Goal: Information Seeking & Learning: Learn about a topic

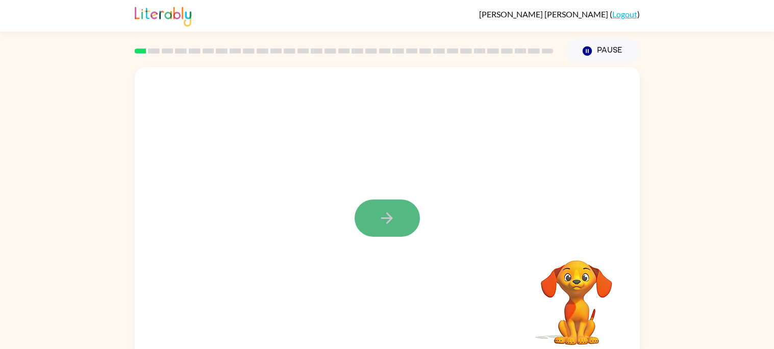
click at [402, 216] on button "button" at bounding box center [387, 218] width 65 height 37
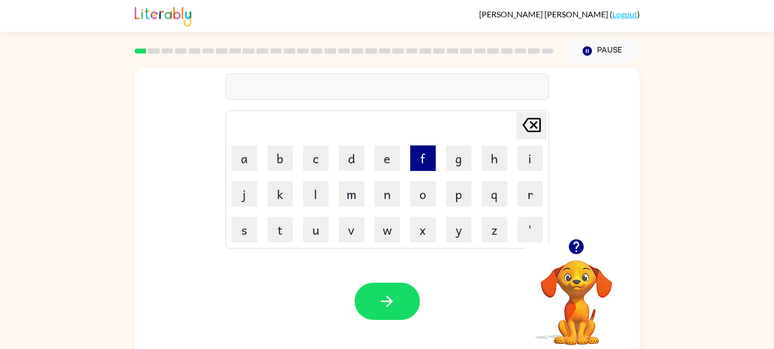
click at [419, 166] on button "f" at bounding box center [423, 158] width 26 height 26
type button "f"
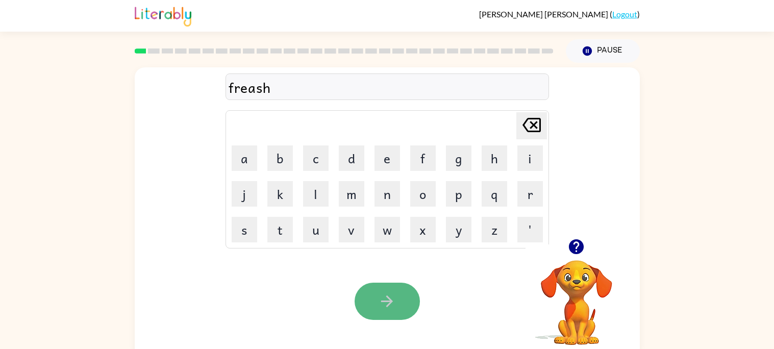
click at [392, 294] on icon "button" at bounding box center [387, 301] width 18 height 18
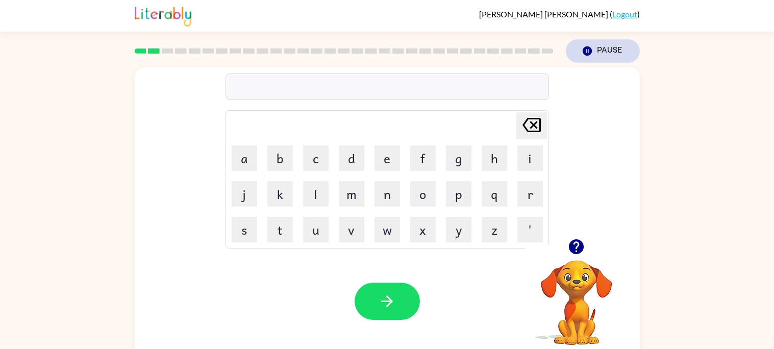
click at [598, 47] on button "Pause Pause" at bounding box center [603, 50] width 74 height 23
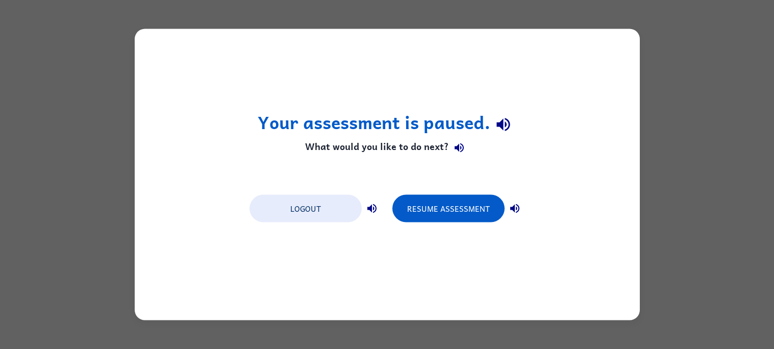
click at [678, 120] on div "Your assessment is paused. What would you like to do next? Logout Resume Assess…" at bounding box center [387, 174] width 774 height 349
click at [430, 220] on button "Resume Assessment" at bounding box center [448, 209] width 112 height 28
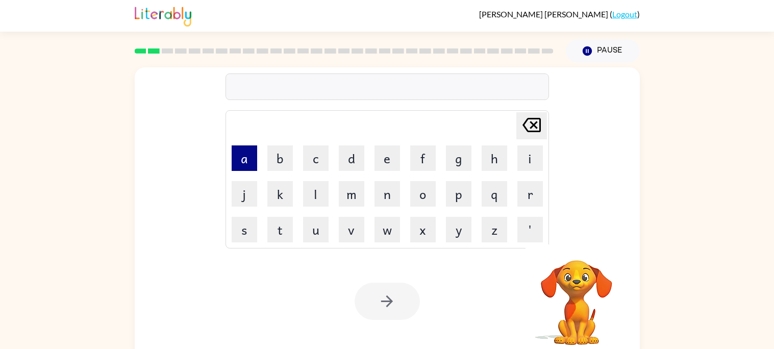
click at [251, 159] on button "a" at bounding box center [245, 158] width 26 height 26
type button "a"
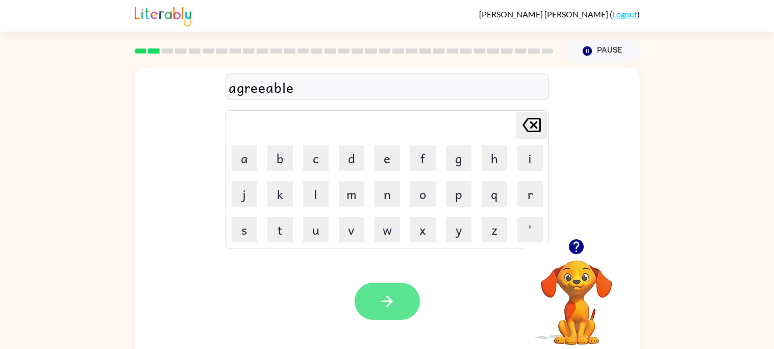
click at [401, 304] on button "button" at bounding box center [387, 301] width 65 height 37
click at [412, 310] on button "button" at bounding box center [387, 301] width 65 height 37
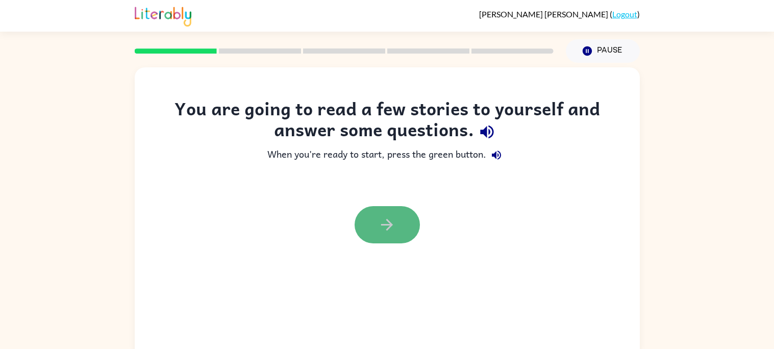
click at [390, 236] on button "button" at bounding box center [387, 224] width 65 height 37
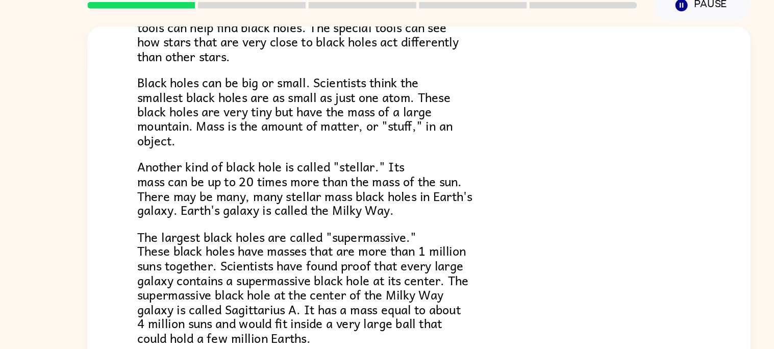
scroll to position [160, 0]
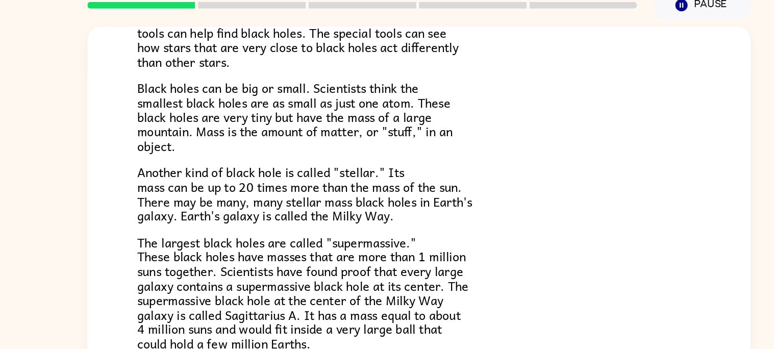
click at [234, 177] on span "Another kind of black hole is called "stellar." Its mass can be up to 20 times …" at bounding box center [300, 195] width 255 height 48
click at [386, 138] on span "Black holes can be big or small. Scientists think the smallest black holes are …" at bounding box center [293, 136] width 240 height 59
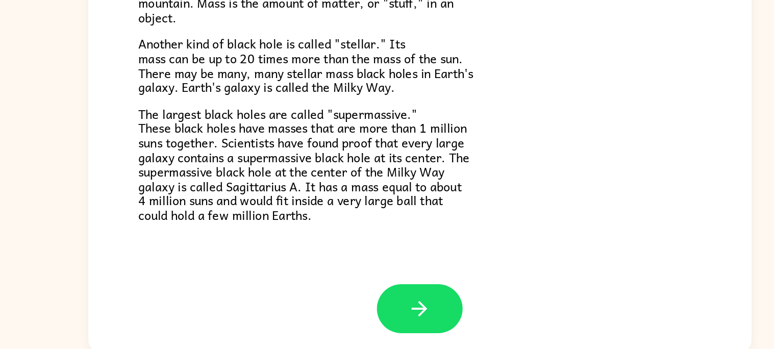
scroll to position [8, 0]
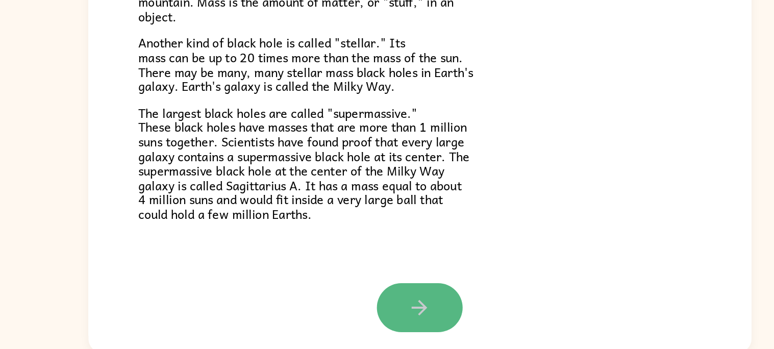
click at [378, 311] on icon "button" at bounding box center [387, 317] width 18 height 18
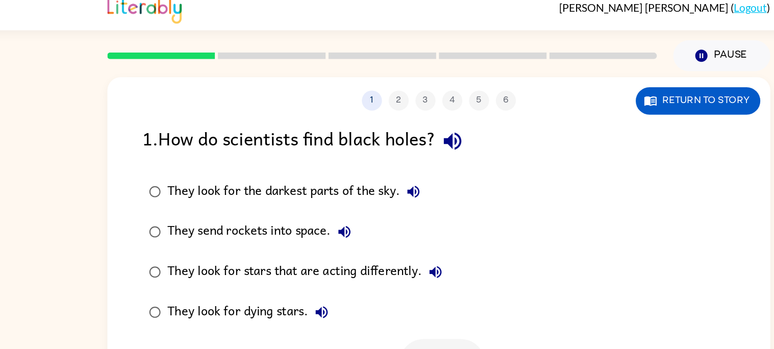
scroll to position [9, 0]
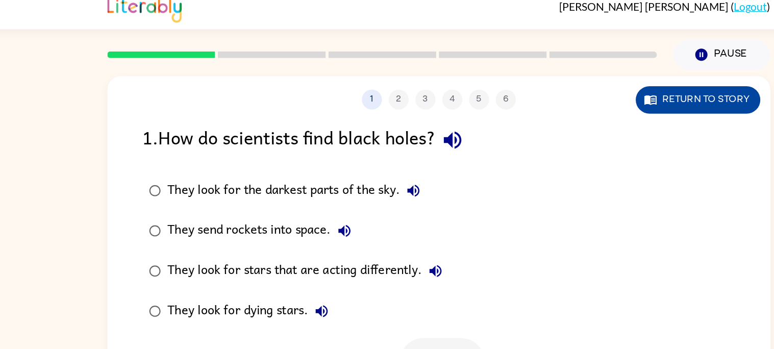
click at [566, 75] on button "Return to story" at bounding box center [584, 76] width 95 height 21
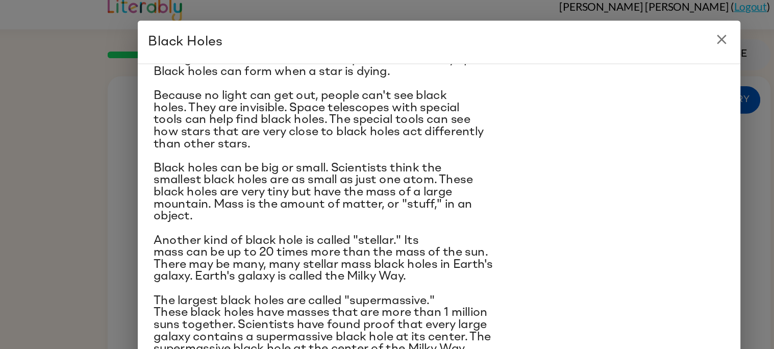
scroll to position [65, 0]
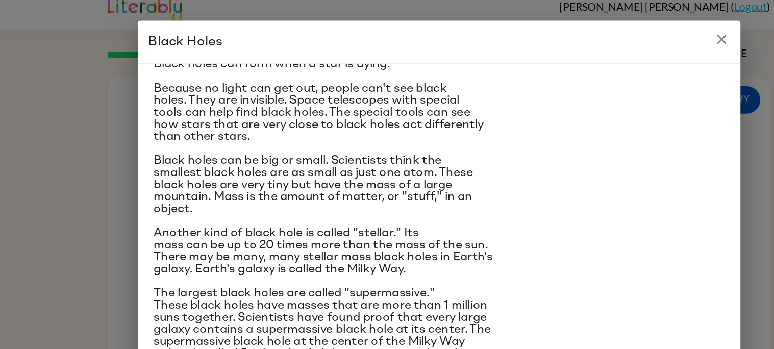
click at [155, 158] on div "Black Holes A black hole is a place in space where gravity pulls so much that e…" at bounding box center [387, 174] width 774 height 349
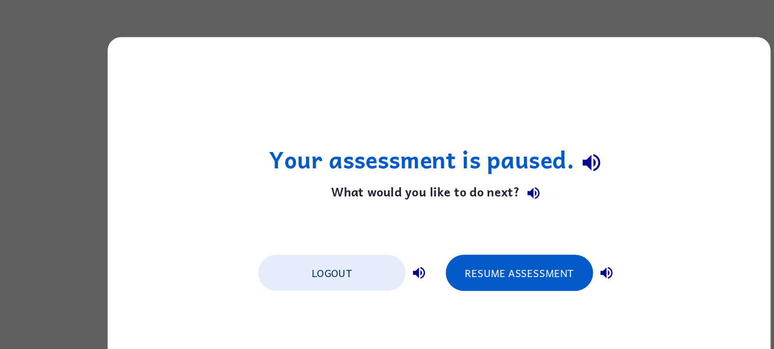
scroll to position [0, 0]
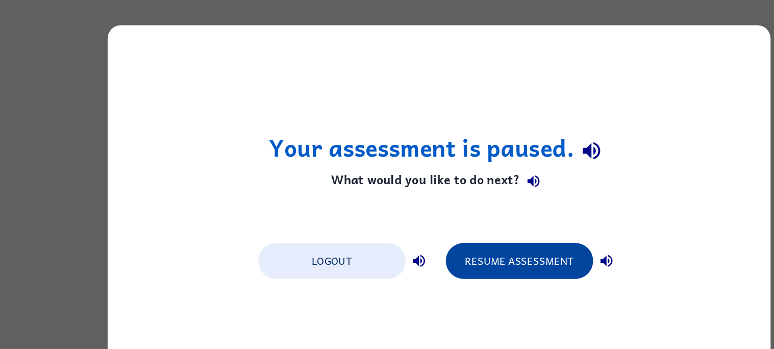
click at [451, 206] on button "Resume Assessment" at bounding box center [448, 209] width 112 height 28
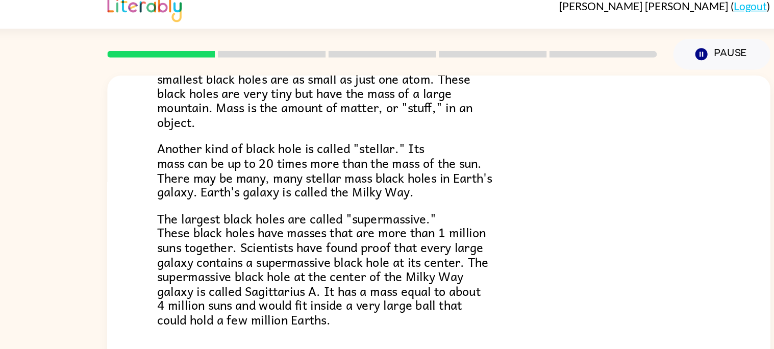
scroll to position [9, 0]
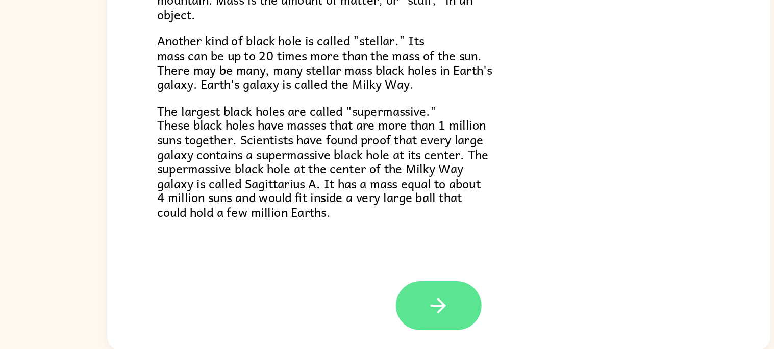
click at [387, 310] on icon "button" at bounding box center [387, 316] width 12 height 12
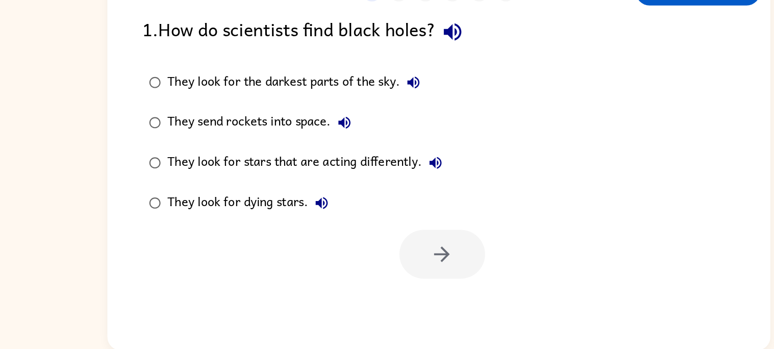
scroll to position [0, 0]
click at [332, 163] on label "They send rockets into space." at bounding box center [278, 176] width 244 height 31
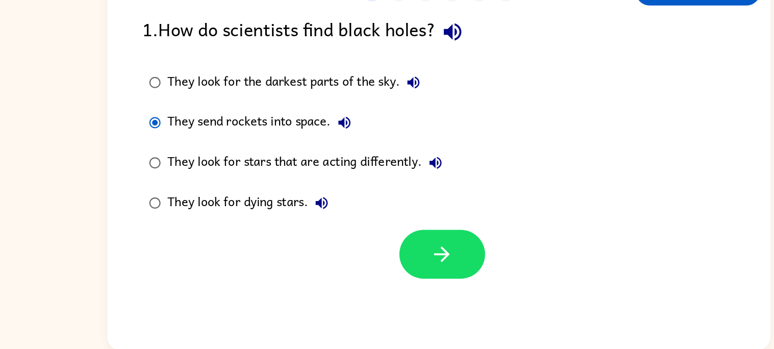
click at [326, 150] on div "They look for the darkest parts of the sky." at bounding box center [280, 145] width 198 height 20
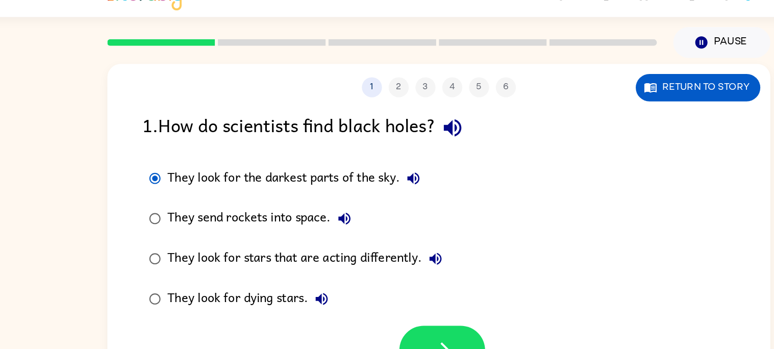
scroll to position [9, 0]
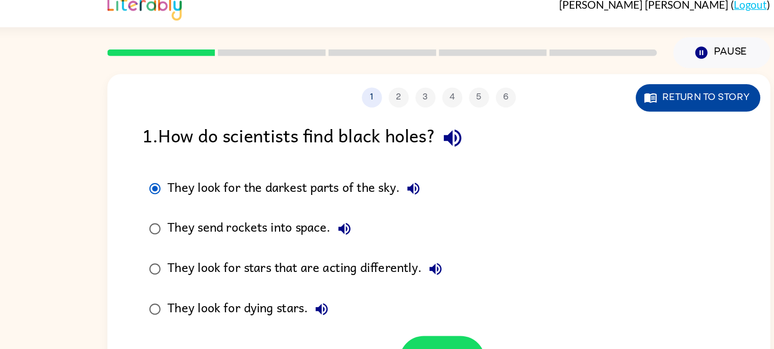
click at [556, 80] on button "Return to story" at bounding box center [584, 76] width 95 height 21
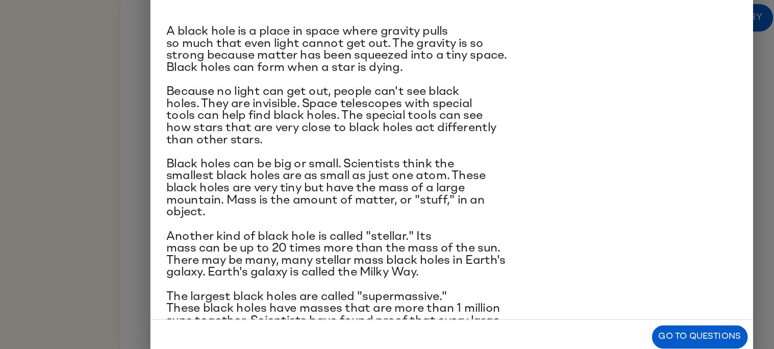
click at [107, 143] on div "Black Holes A black hole is a place in space where gravity pulls so much that e…" at bounding box center [387, 174] width 774 height 349
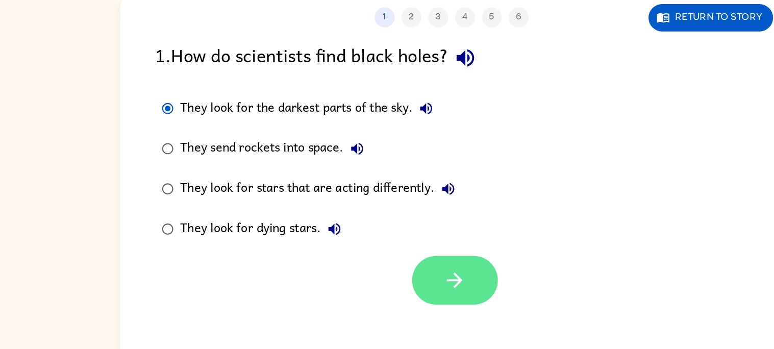
click at [387, 264] on button "button" at bounding box center [389, 276] width 65 height 37
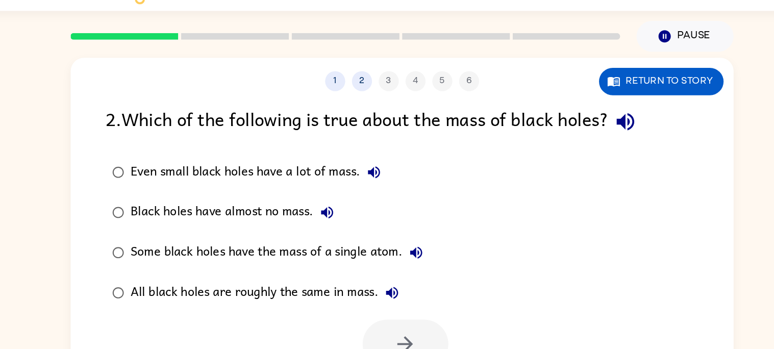
scroll to position [0, 0]
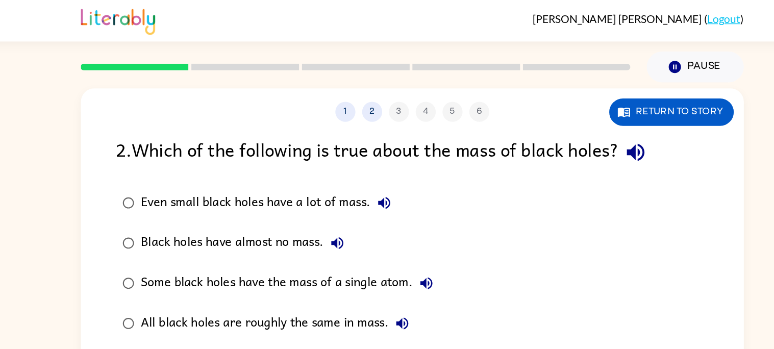
click at [350, 154] on div "Even small black holes have a lot of mass." at bounding box center [278, 154] width 195 height 20
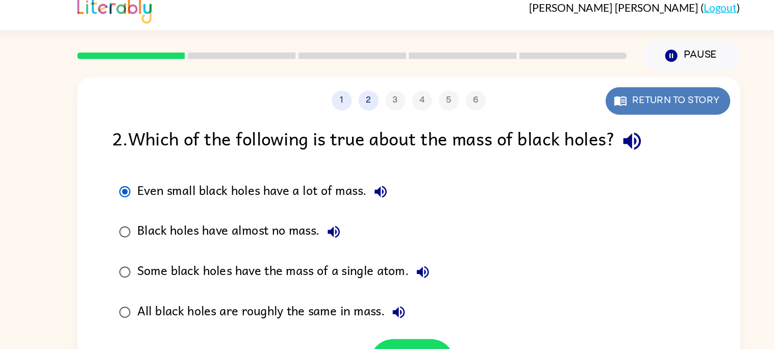
click at [562, 79] on button "Return to story" at bounding box center [584, 85] width 95 height 21
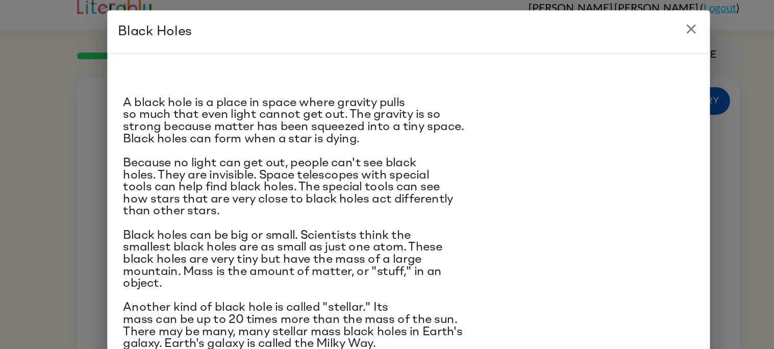
click at [170, 183] on span "Black holes can be big or small. Scientists think the smallest black holes are …" at bounding box center [291, 206] width 243 height 46
click at [601, 28] on icon "close" at bounding box center [603, 30] width 12 height 12
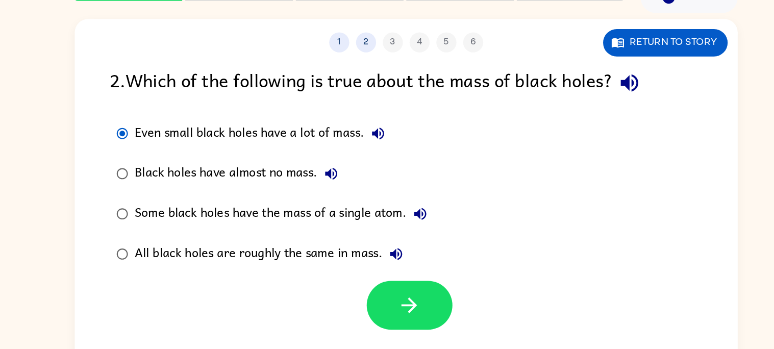
click at [205, 212] on div "Some black holes have the mass of a single atom." at bounding box center [295, 216] width 228 height 20
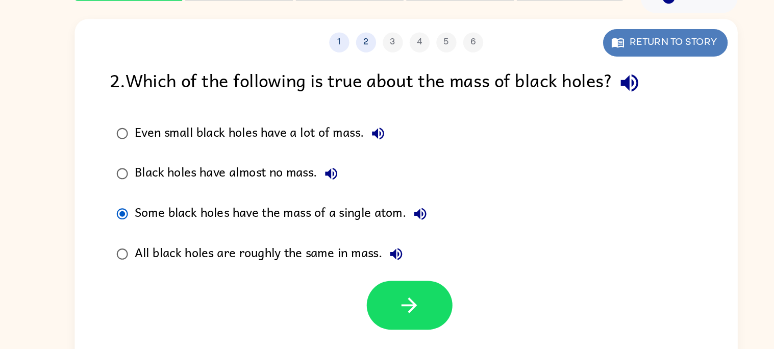
click at [559, 89] on button "Return to story" at bounding box center [584, 85] width 95 height 21
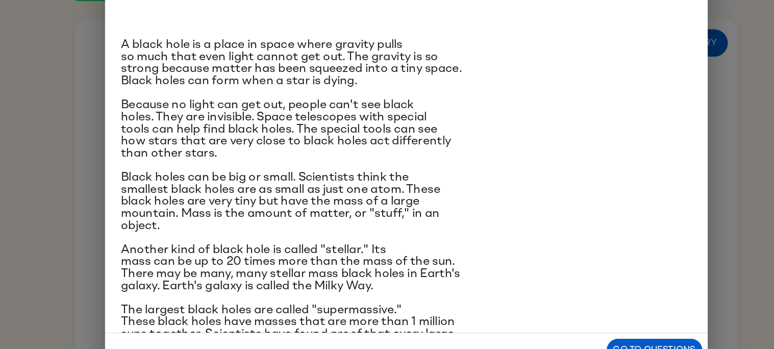
click at [134, 236] on div "Black Holes A black hole is a place in space where gravity pulls so much that e…" at bounding box center [387, 174] width 774 height 349
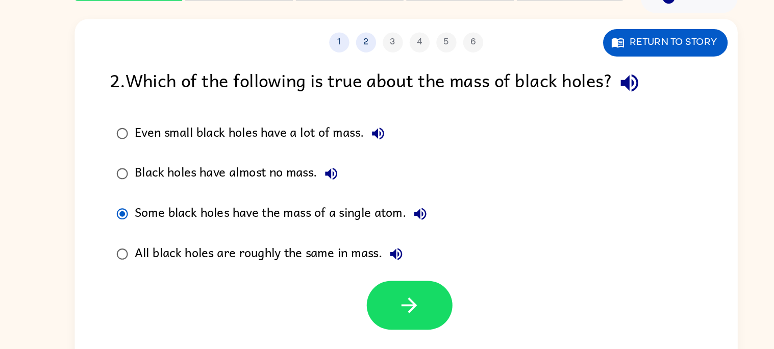
click at [276, 150] on div "Even small black holes have a lot of mass." at bounding box center [278, 154] width 195 height 20
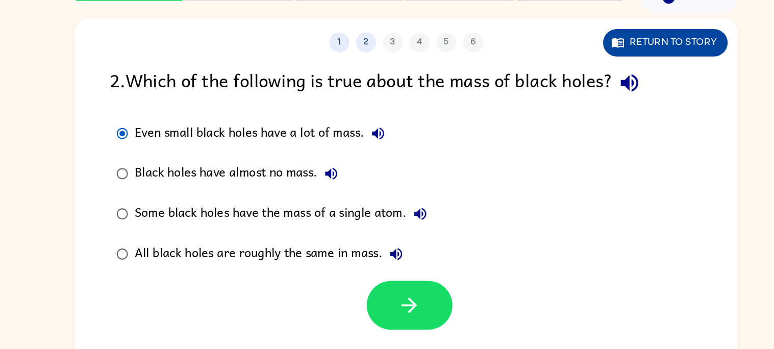
click at [580, 91] on button "Return to story" at bounding box center [584, 85] width 95 height 21
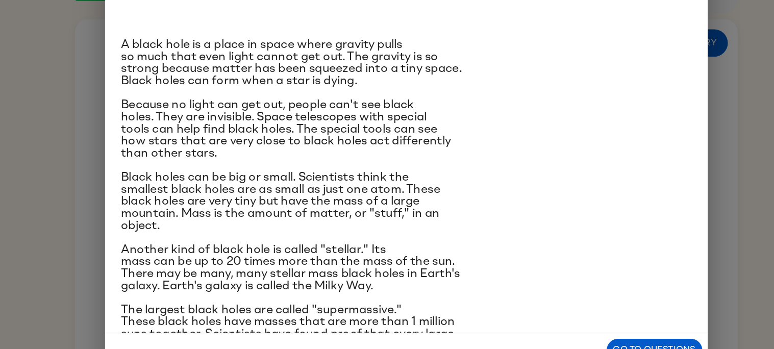
click at [111, 205] on div "Black Holes A black hole is a place in space where gravity pulls so much that e…" at bounding box center [387, 174] width 774 height 349
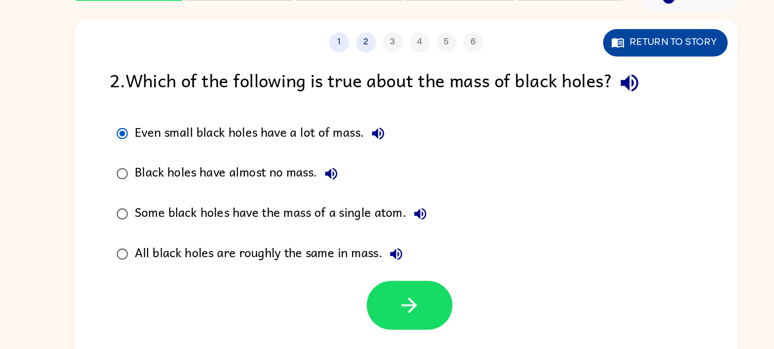
click at [550, 92] on button "Return to story" at bounding box center [584, 85] width 95 height 21
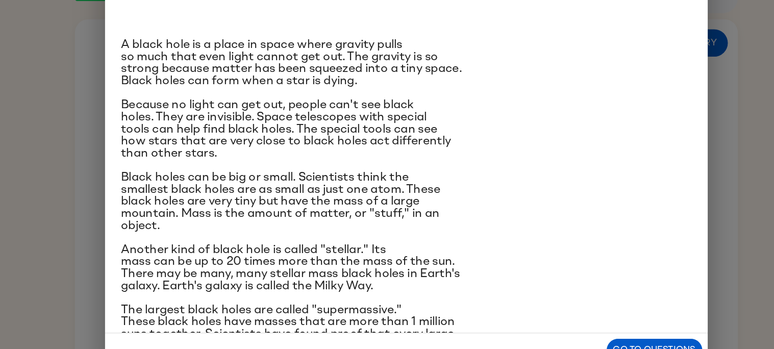
click at [137, 191] on div "Black Holes A black hole is a place in space where gravity pulls so much that e…" at bounding box center [387, 174] width 774 height 349
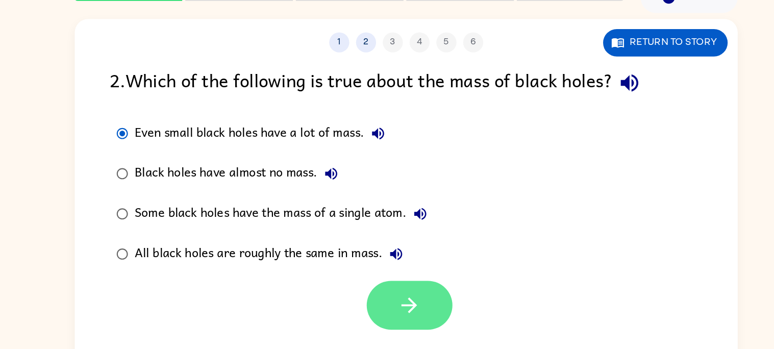
click at [373, 290] on button "button" at bounding box center [389, 285] width 65 height 37
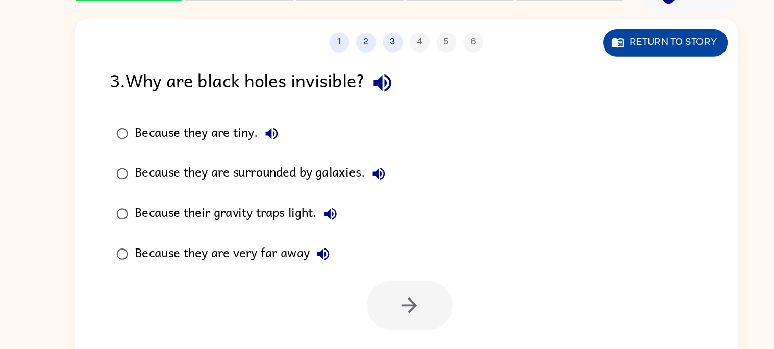
click at [601, 78] on button "Return to story" at bounding box center [584, 85] width 95 height 21
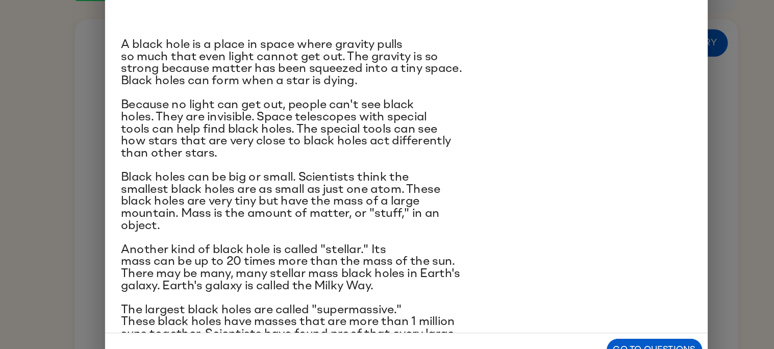
click at [133, 170] on div "Black Holes A black hole is a place in space where gravity pulls so much that e…" at bounding box center [387, 174] width 774 height 349
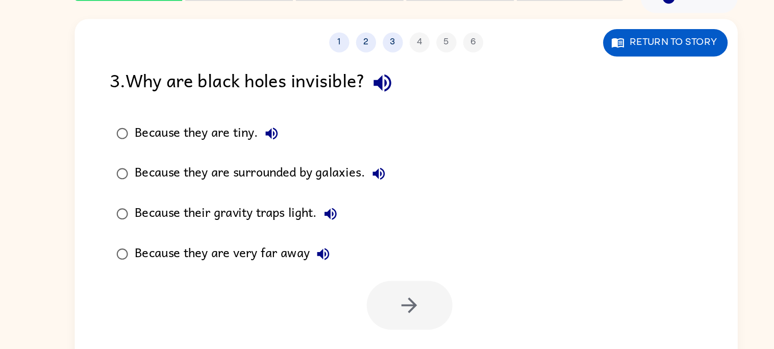
click at [262, 227] on label "Because their gravity traps light." at bounding box center [269, 216] width 226 height 31
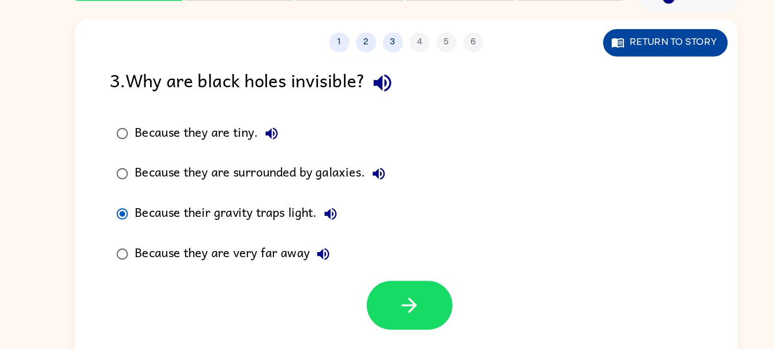
click at [566, 90] on button "Return to story" at bounding box center [584, 85] width 95 height 21
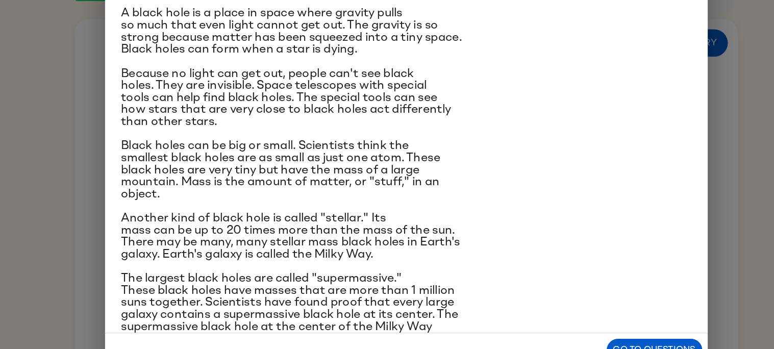
scroll to position [29, 0]
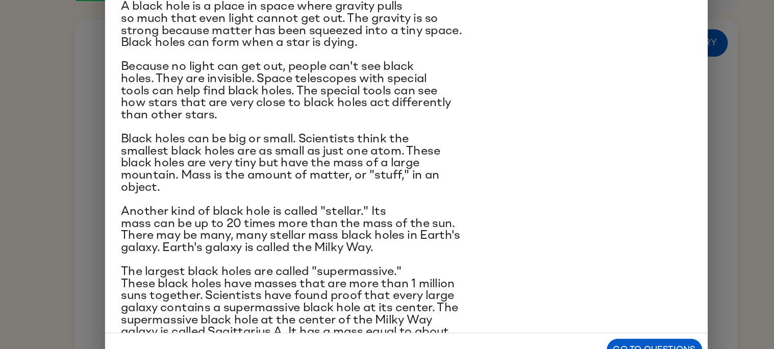
click at [151, 178] on div "Black Holes A black hole is a place in space where gravity pulls so much that e…" at bounding box center [387, 174] width 774 height 349
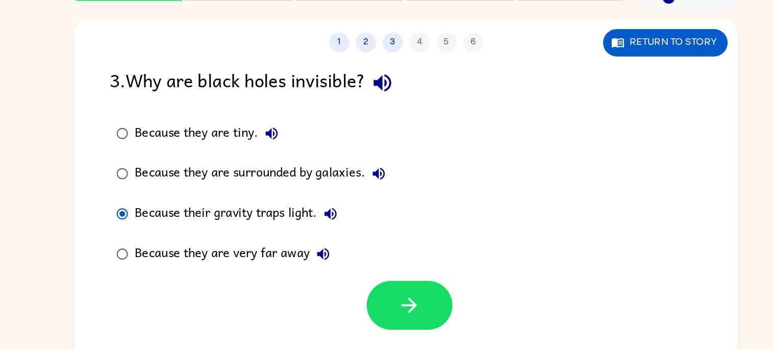
click at [571, 69] on div "1 2 3 4 5 6 Return to story" at bounding box center [387, 80] width 505 height 26
click at [575, 80] on button "Return to story" at bounding box center [584, 85] width 95 height 21
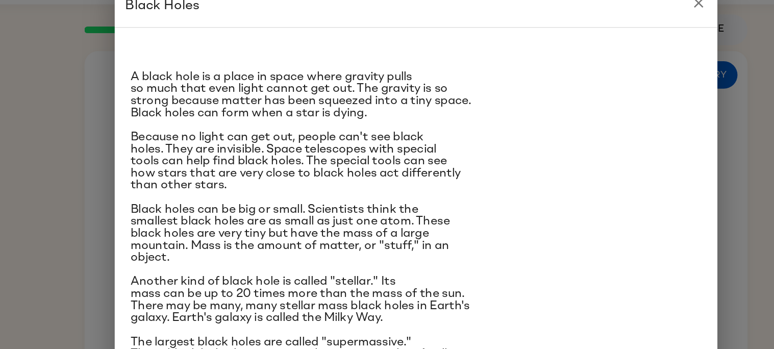
click at [172, 136] on span "Because no light can get out, people can't see black holes. They are invisible.…" at bounding box center [296, 151] width 252 height 46
click at [117, 100] on div "Black Holes A black hole is a place in space where gravity pulls so much that e…" at bounding box center [387, 174] width 774 height 349
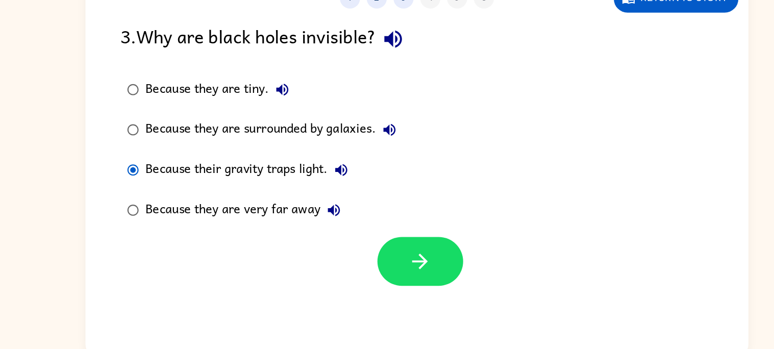
scroll to position [9, 0]
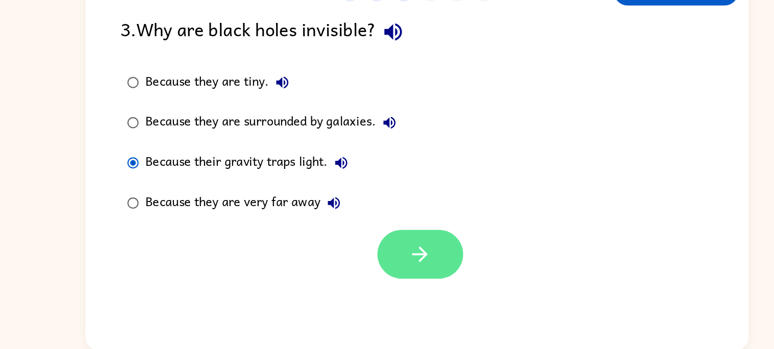
click at [386, 278] on icon "button" at bounding box center [390, 276] width 18 height 18
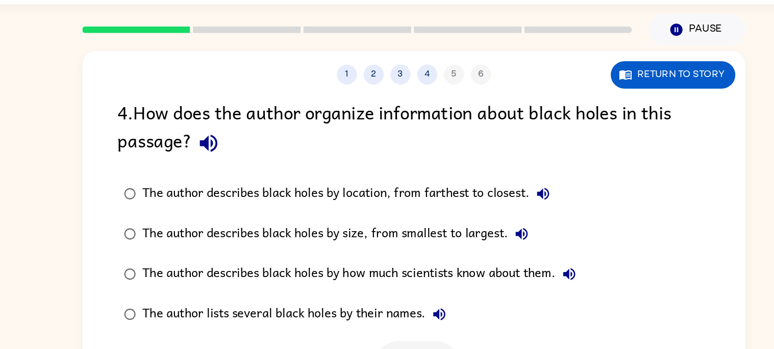
click at [372, 231] on div "The author describes black holes by how much scientists know about them." at bounding box center [348, 228] width 335 height 20
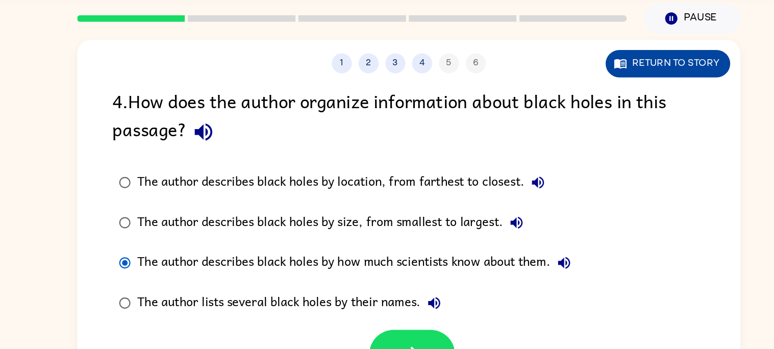
click at [607, 77] on button "Return to story" at bounding box center [584, 76] width 95 height 21
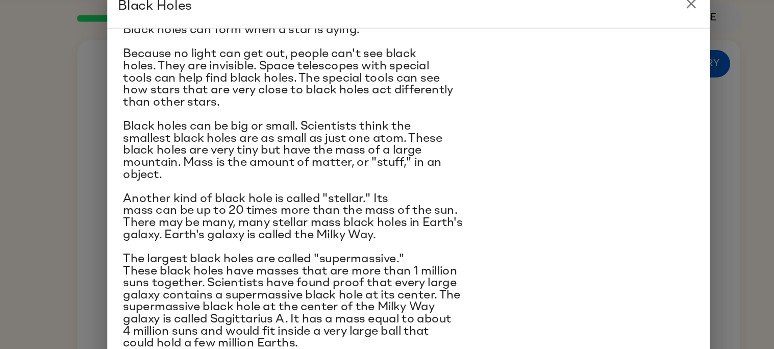
scroll to position [65, 0]
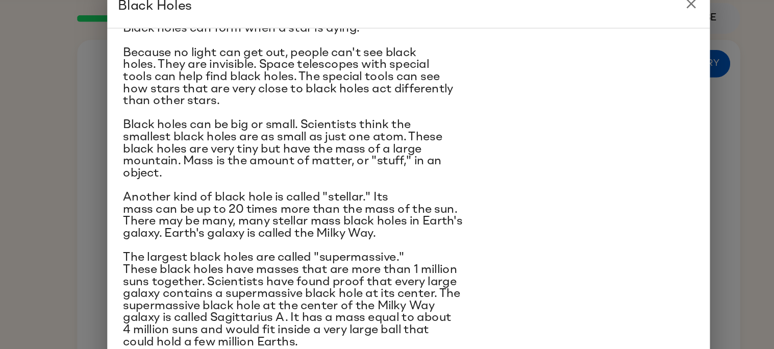
click at [137, 236] on div "Black Holes A black hole is a place in space where gravity pulls so much that e…" at bounding box center [387, 174] width 774 height 349
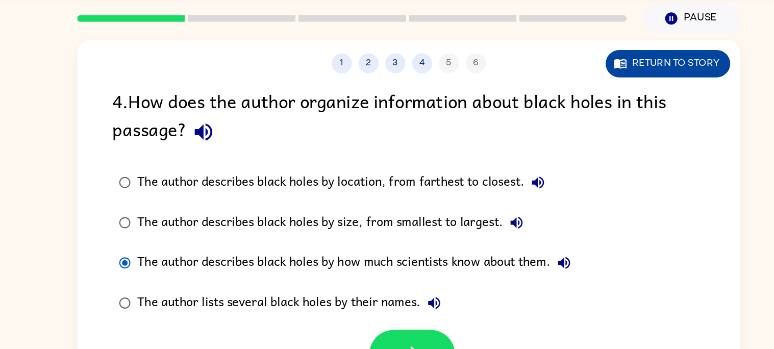
click at [581, 85] on button "Return to story" at bounding box center [584, 76] width 95 height 21
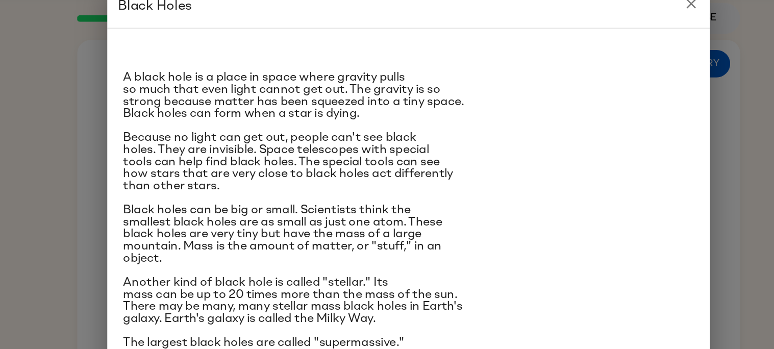
click at [612, 94] on div "A black hole is a place in space where gravity pulls so much that even light ca…" at bounding box center [387, 178] width 459 height 258
click at [606, 35] on icon "close" at bounding box center [603, 30] width 12 height 12
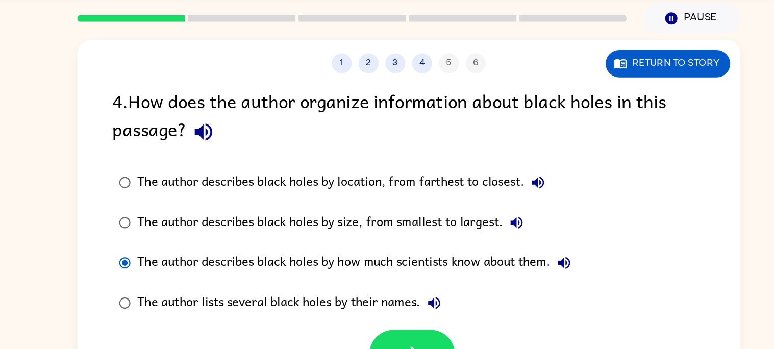
scroll to position [9, 0]
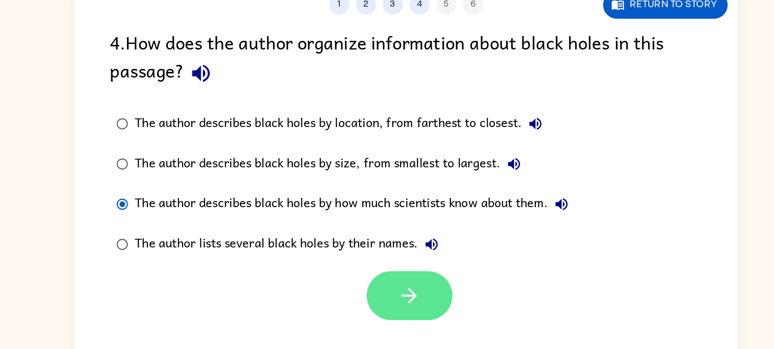
click at [392, 289] on icon "button" at bounding box center [390, 298] width 18 height 18
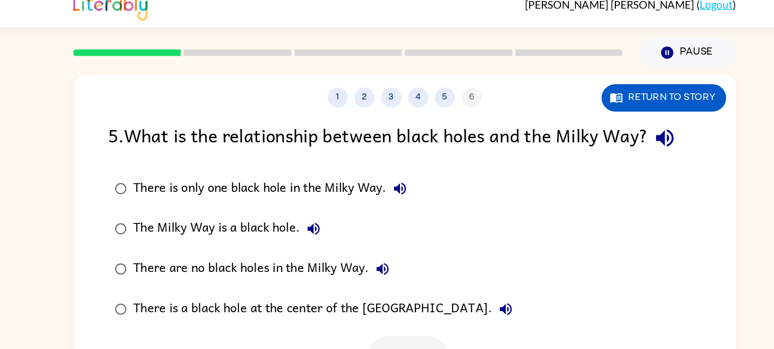
click at [536, 78] on div "1 2 3 4 5 6" at bounding box center [387, 75] width 505 height 15
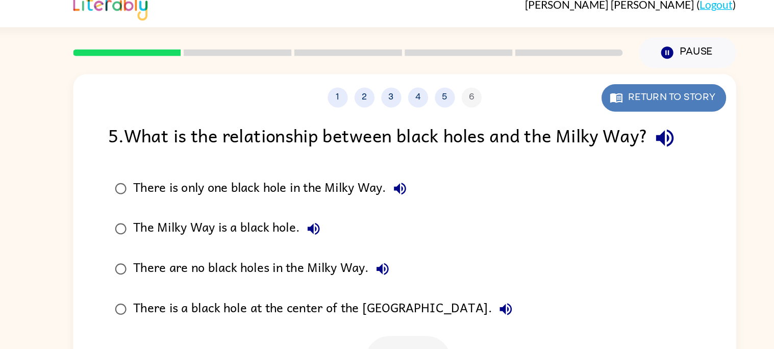
click at [557, 71] on button "Return to story" at bounding box center [584, 76] width 95 height 21
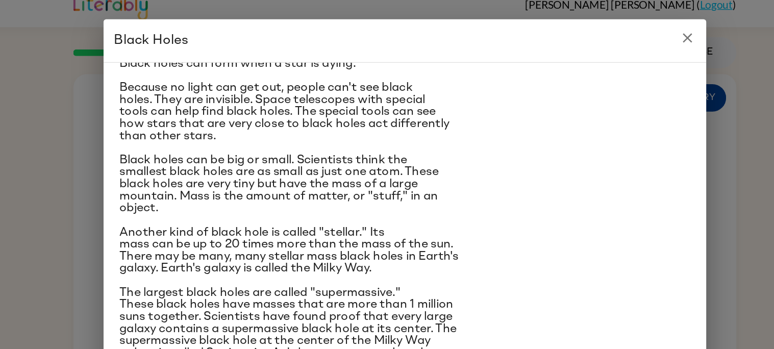
scroll to position [64, 0]
click at [605, 29] on icon "close" at bounding box center [603, 30] width 12 height 12
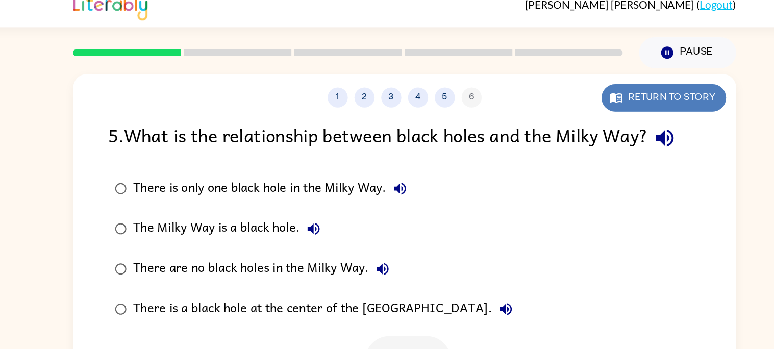
click at [614, 71] on button "Return to story" at bounding box center [584, 76] width 95 height 21
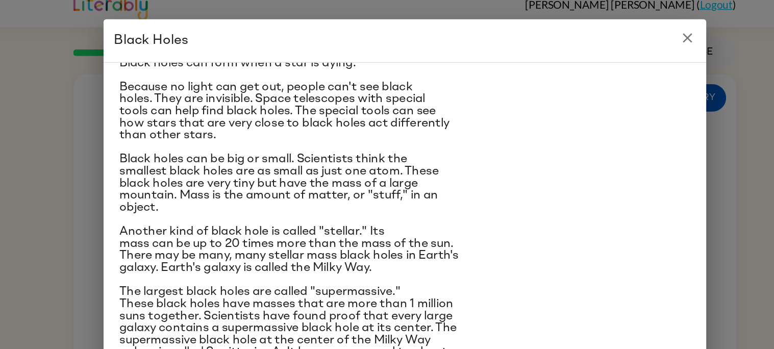
scroll to position [9, 0]
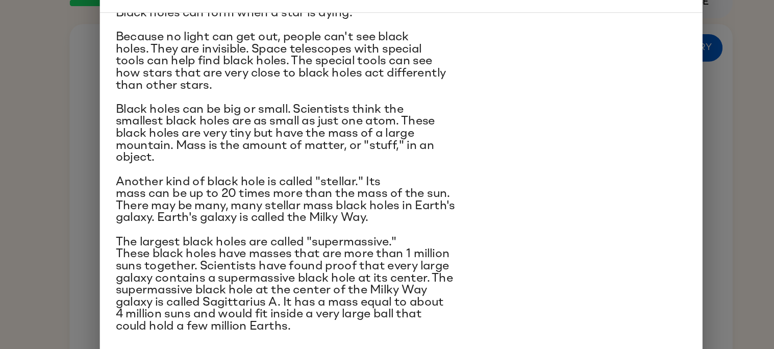
click at [614, 219] on div "A black hole is a place in space where gravity pulls so much that even light ca…" at bounding box center [387, 178] width 459 height 258
click at [640, 201] on div "Black Holes A black hole is a place in space where gravity pulls so much that e…" at bounding box center [387, 174] width 774 height 349
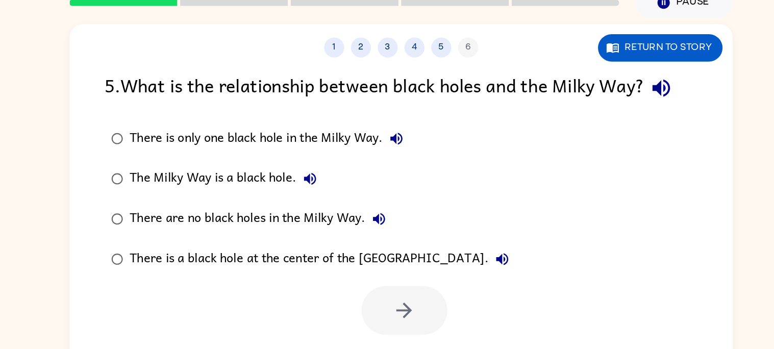
click at [303, 175] on div "The Milky Way is a black hole." at bounding box center [254, 176] width 147 height 20
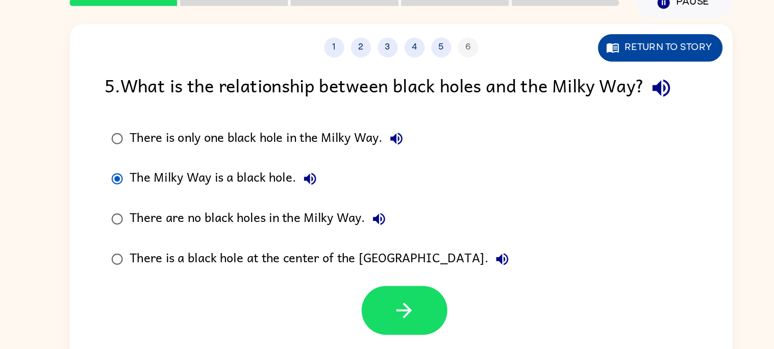
click at [588, 75] on button "Return to story" at bounding box center [584, 76] width 95 height 21
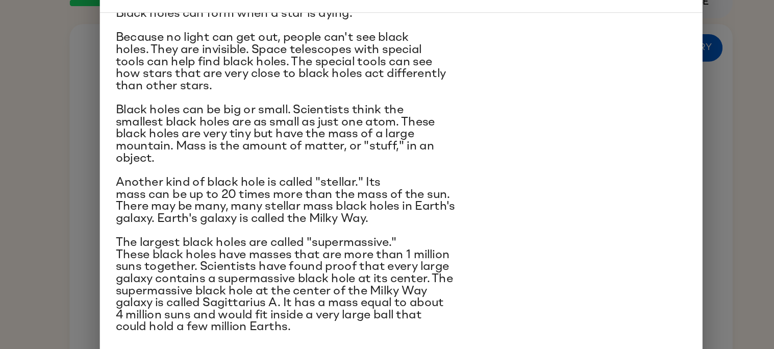
scroll to position [61, 0]
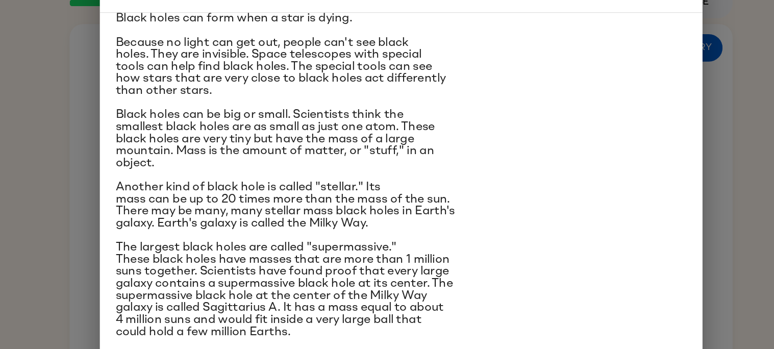
click at [671, 154] on div "Black Holes A black hole is a place in space where gravity pulls so much that e…" at bounding box center [387, 174] width 774 height 349
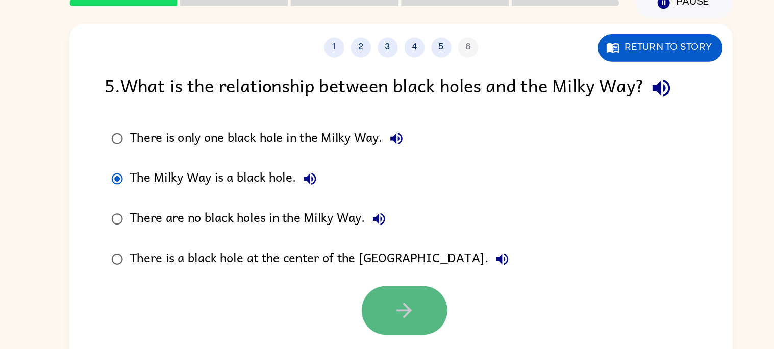
click at [400, 275] on button "button" at bounding box center [389, 276] width 65 height 37
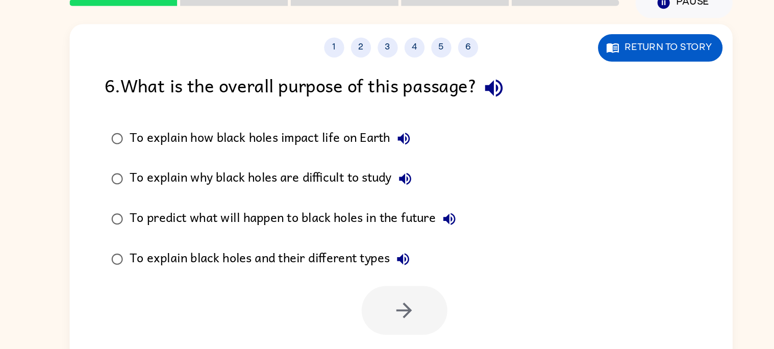
click at [363, 241] on div "To explain black holes and their different types" at bounding box center [290, 237] width 218 height 20
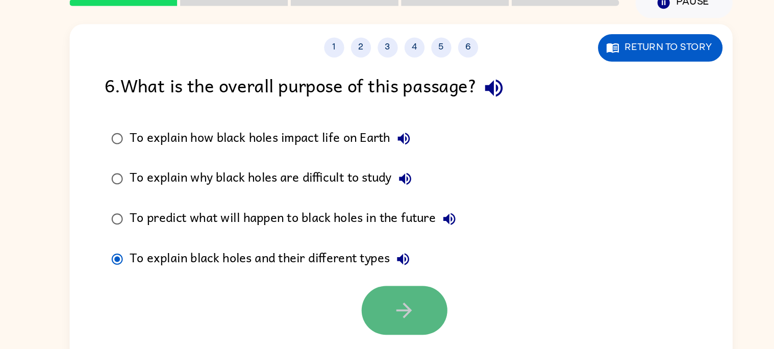
click at [385, 278] on icon "button" at bounding box center [390, 276] width 18 height 18
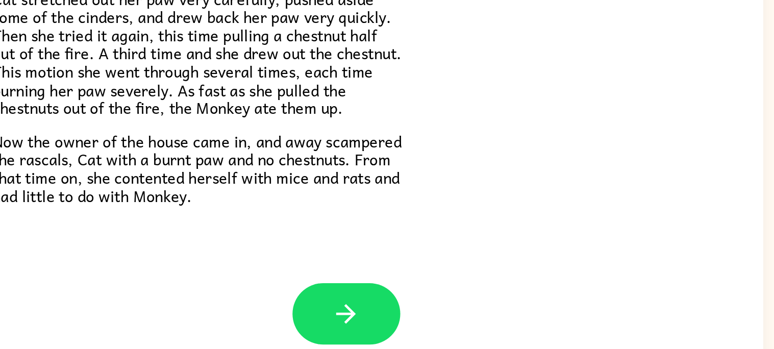
scroll to position [9, 0]
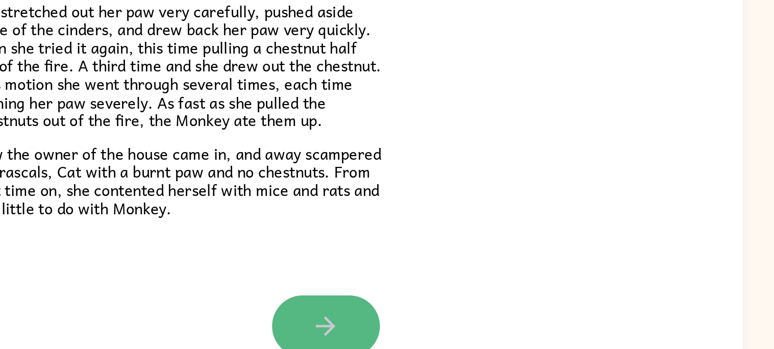
click at [404, 311] on button "button" at bounding box center [387, 316] width 65 height 37
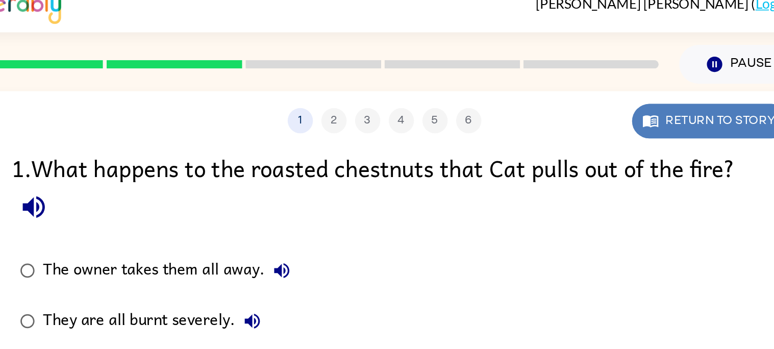
click at [563, 69] on button "Return to story" at bounding box center [584, 76] width 95 height 21
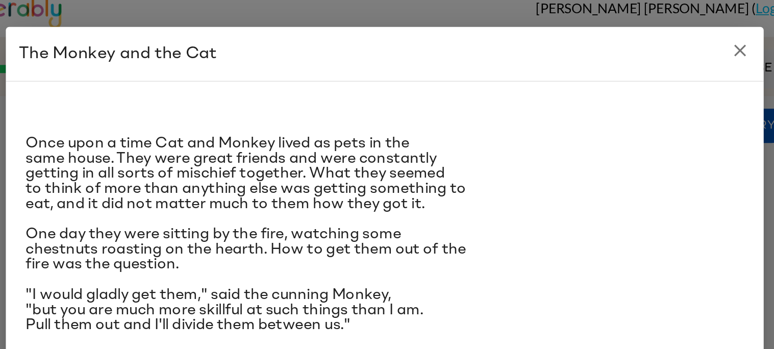
click at [597, 32] on icon "close" at bounding box center [603, 30] width 12 height 12
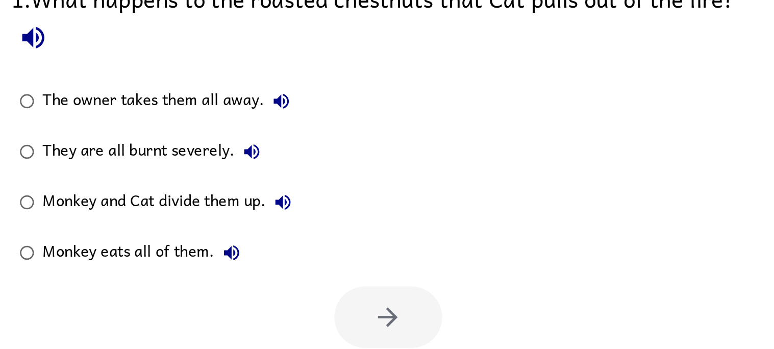
click at [325, 171] on icon "button" at bounding box center [325, 167] width 12 height 12
click at [287, 171] on div "The owner takes them all away." at bounding box center [258, 167] width 155 height 20
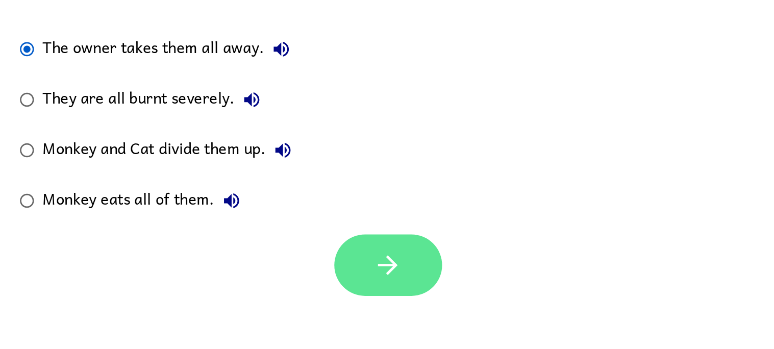
click at [382, 295] on icon "button" at bounding box center [390, 298] width 18 height 18
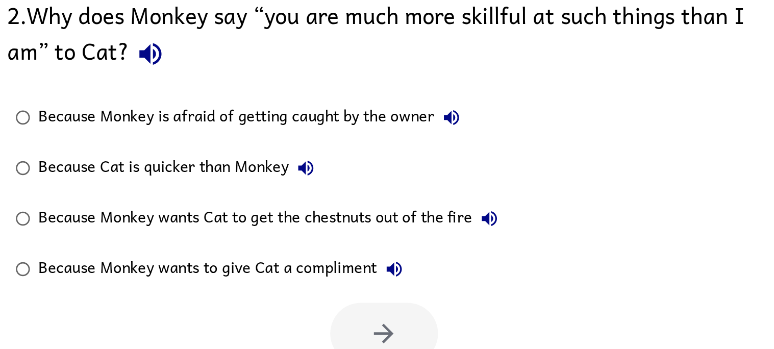
click at [315, 192] on div "Because Cat is quicker than Monkey" at bounding box center [267, 197] width 172 height 20
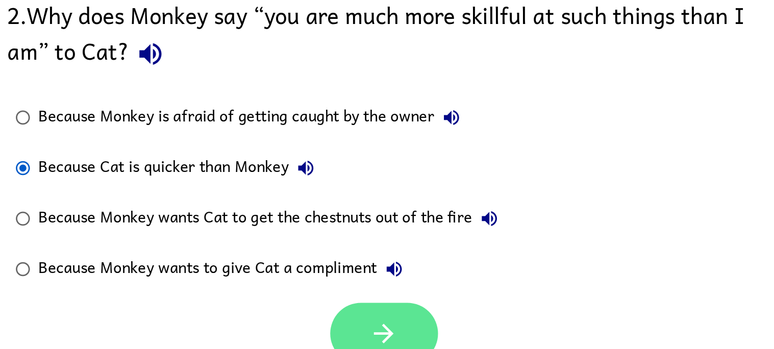
click at [390, 294] on icon "button" at bounding box center [390, 298] width 18 height 18
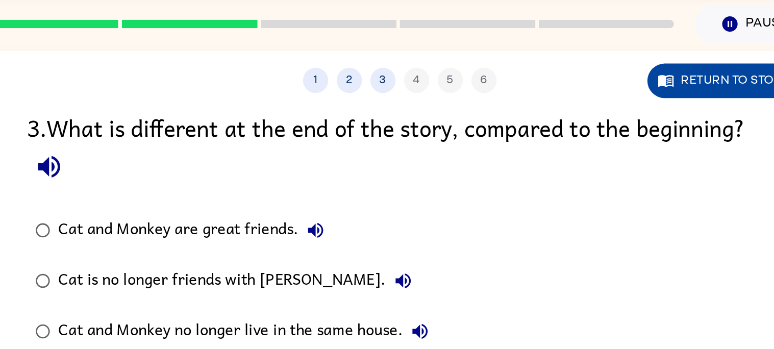
click at [553, 75] on icon "button" at bounding box center [549, 76] width 10 height 10
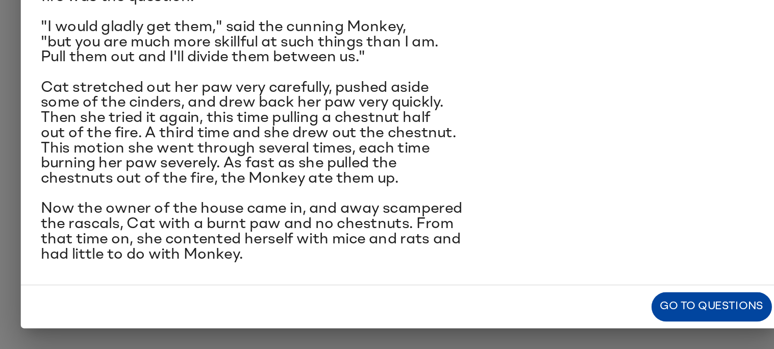
click at [549, 327] on button "Go to questions" at bounding box center [576, 320] width 73 height 18
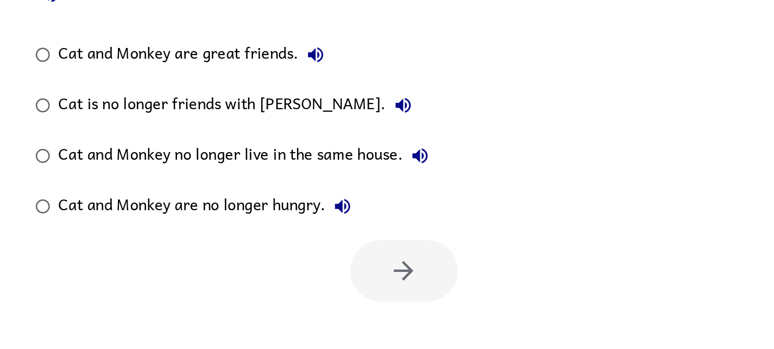
scroll to position [0, 0]
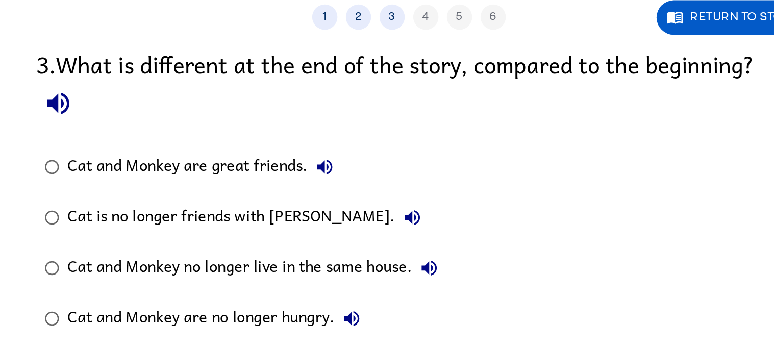
click at [375, 234] on div "Cat and Monkey no longer live in the same house." at bounding box center [295, 237] width 229 height 20
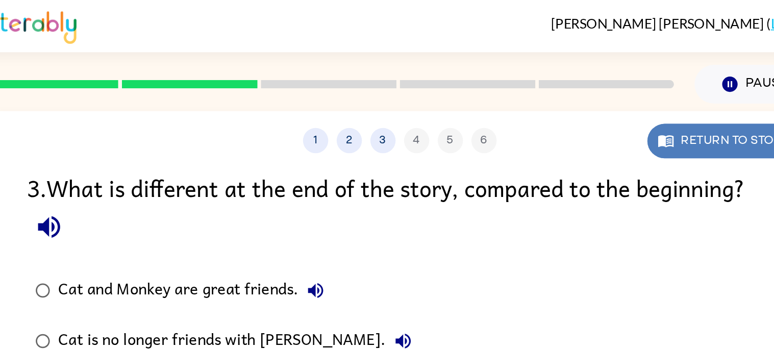
click at [552, 75] on button "Return to story" at bounding box center [584, 85] width 95 height 21
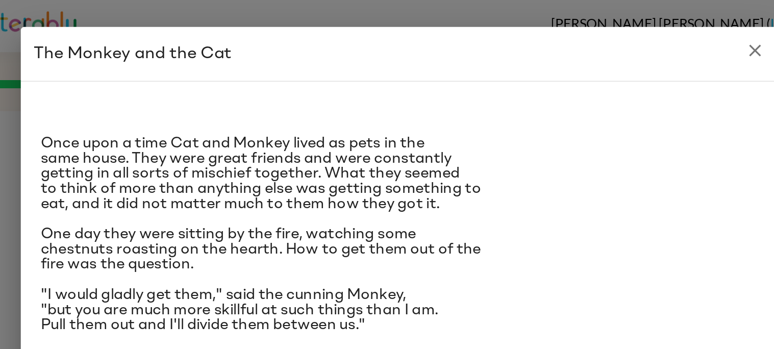
scroll to position [29, 0]
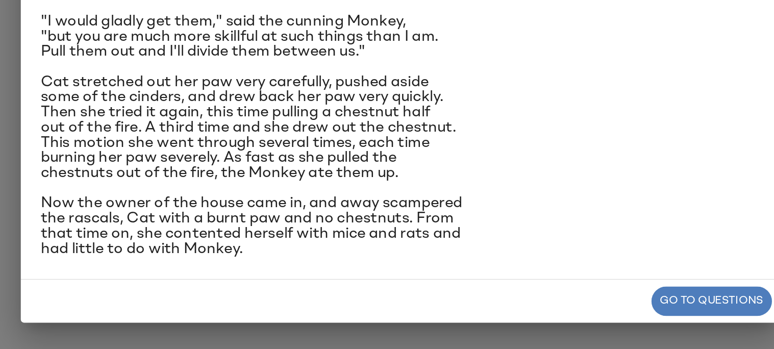
click at [541, 319] on button "Go to questions" at bounding box center [576, 320] width 73 height 18
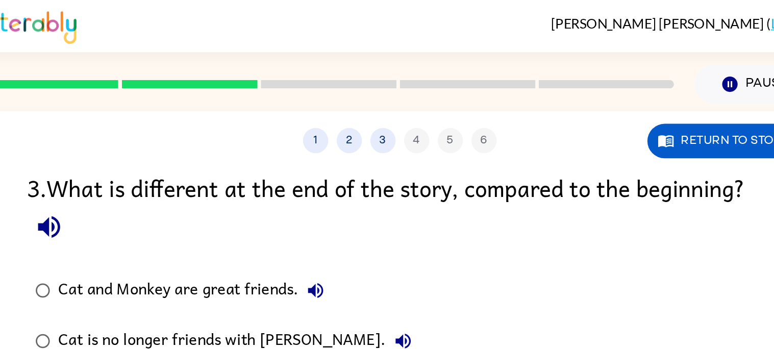
click at [541, 182] on div "Cat and Monkey are great friends. Cat is no longer friends with Monkey. Cat and…" at bounding box center [401, 222] width 478 height 122
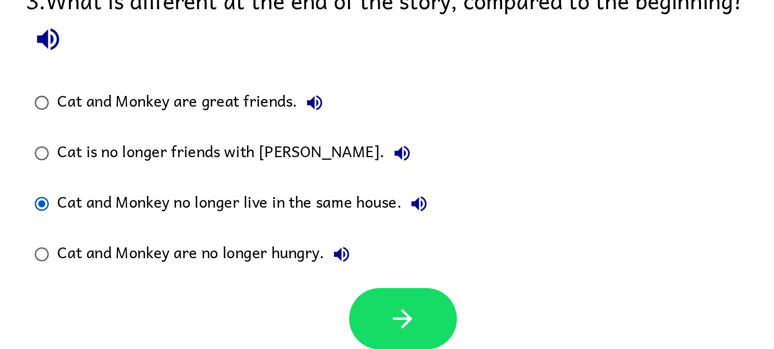
click at [311, 202] on div "Cat is no longer friends with [PERSON_NAME]." at bounding box center [290, 206] width 219 height 20
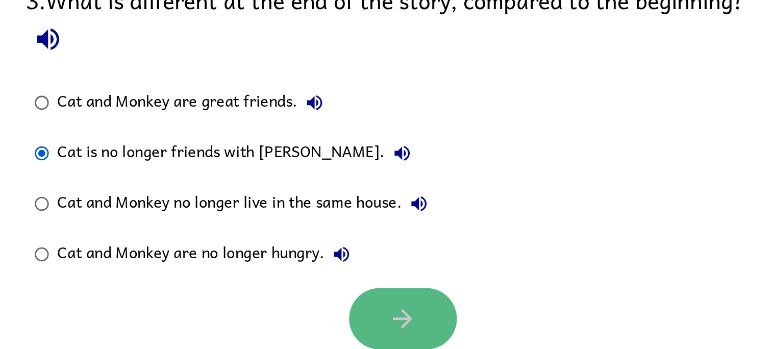
click at [382, 316] on button "button" at bounding box center [389, 306] width 65 height 37
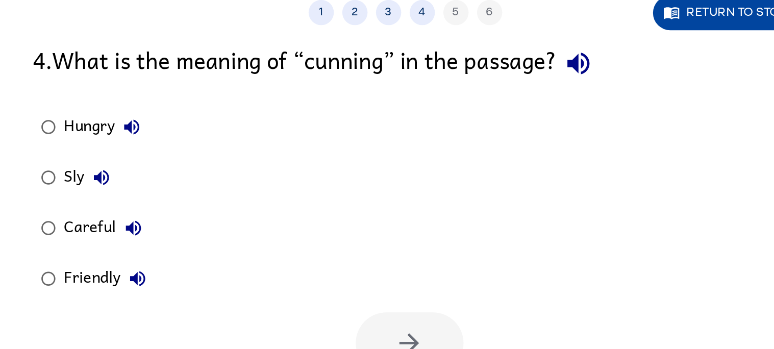
click at [562, 89] on button "Return to story" at bounding box center [584, 85] width 95 height 21
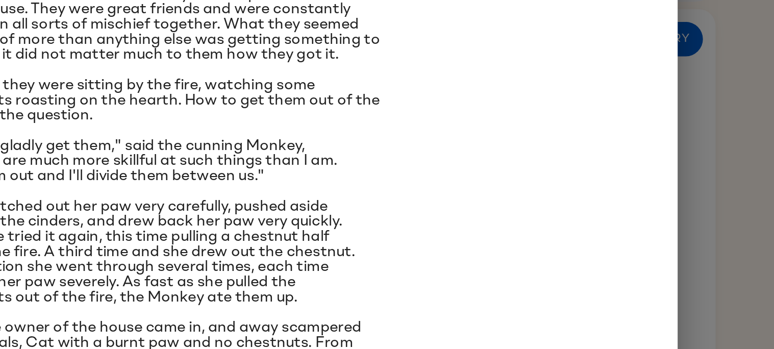
click at [474, 162] on p ""I would gladly get them," said the cunning Monkey, "but you are much more skil…" at bounding box center [387, 159] width 435 height 28
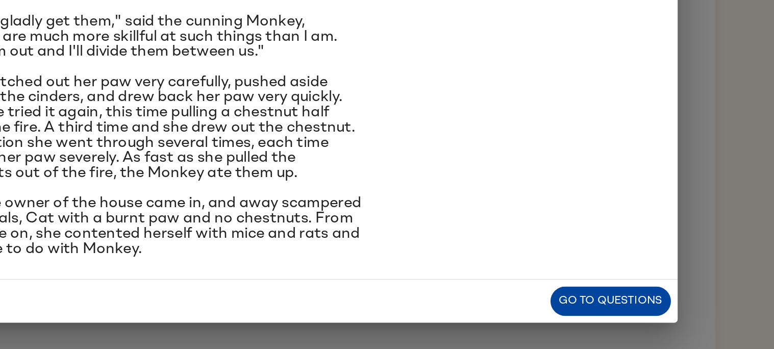
click at [598, 320] on button "Go to questions" at bounding box center [576, 320] width 73 height 18
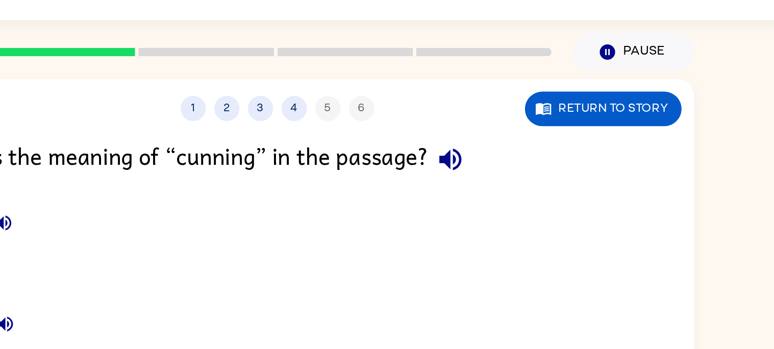
scroll to position [9, 0]
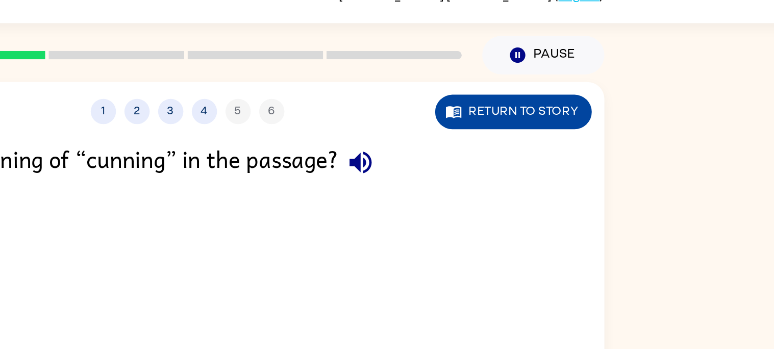
click at [551, 81] on button "Return to story" at bounding box center [584, 76] width 95 height 21
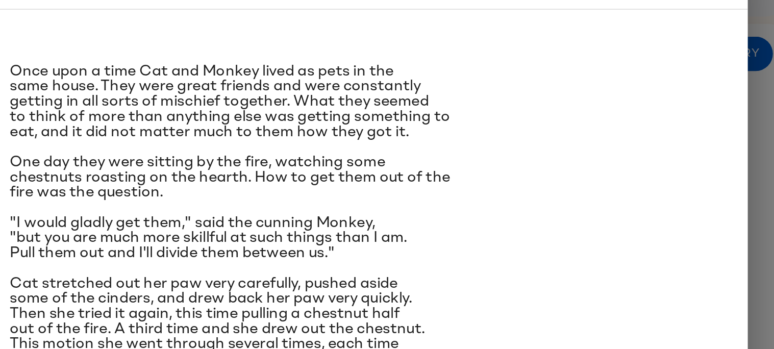
click at [619, 167] on div "The Monkey and the Cat ​​Once upon a time Cat and Monkey lived as pets in the s…" at bounding box center [387, 174] width 774 height 349
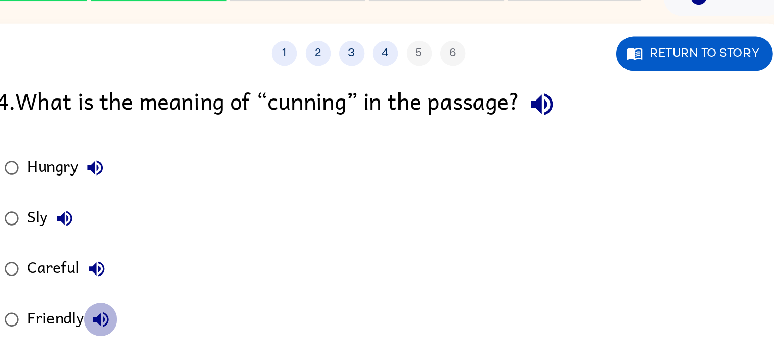
click at [220, 234] on icon "button" at bounding box center [225, 237] width 12 height 12
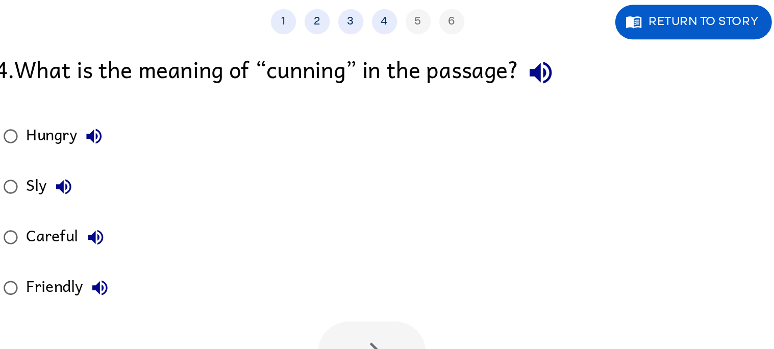
click at [190, 243] on div "Friendly" at bounding box center [208, 237] width 55 height 20
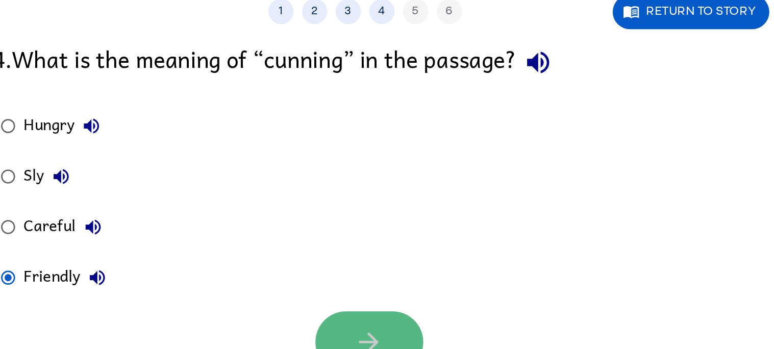
click at [392, 276] on icon "button" at bounding box center [390, 276] width 12 height 12
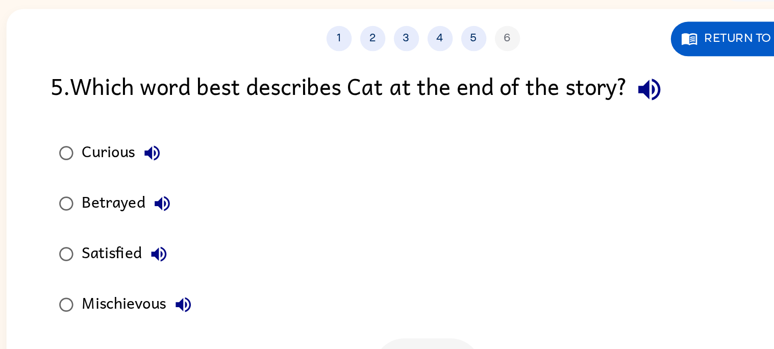
click at [205, 175] on div "Betrayed" at bounding box center [210, 176] width 59 height 20
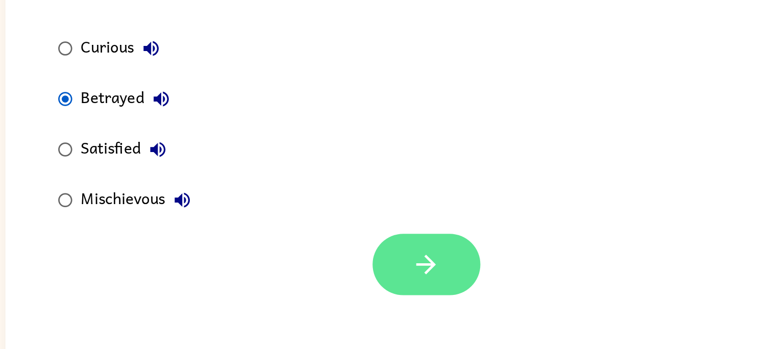
click at [408, 286] on button "button" at bounding box center [389, 276] width 65 height 37
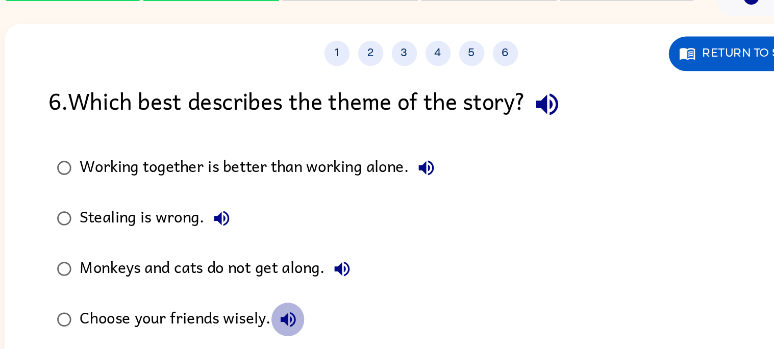
click at [301, 234] on icon "button" at bounding box center [307, 237] width 12 height 12
click at [269, 244] on div "Choose your friends wisely." at bounding box center [249, 237] width 136 height 20
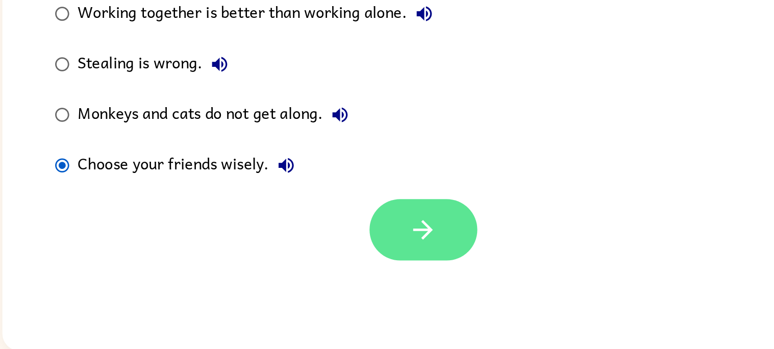
click at [385, 272] on icon "button" at bounding box center [390, 276] width 18 height 18
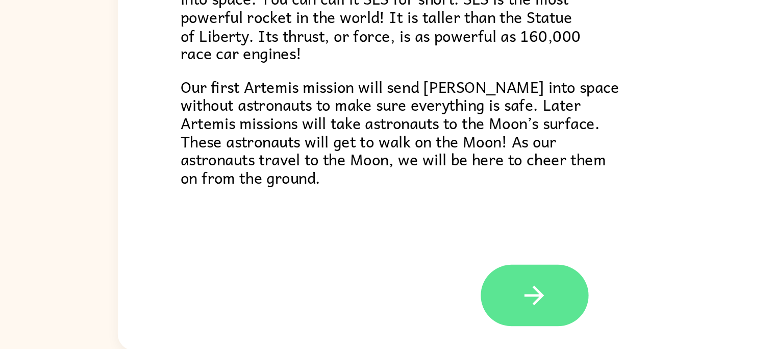
click at [402, 317] on button "button" at bounding box center [387, 316] width 65 height 37
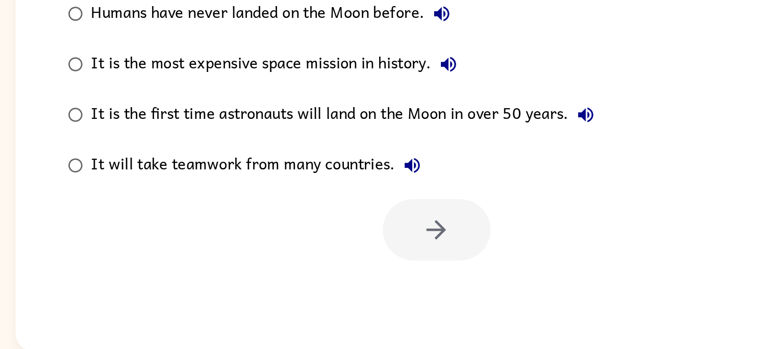
click at [389, 268] on div at bounding box center [389, 276] width 65 height 37
click at [393, 280] on div at bounding box center [389, 276] width 65 height 37
click at [387, 280] on div at bounding box center [389, 276] width 65 height 37
click at [388, 276] on div at bounding box center [389, 276] width 65 height 37
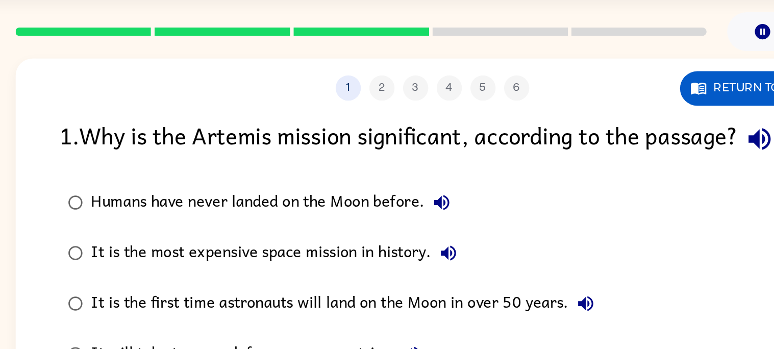
scroll to position [0, 0]
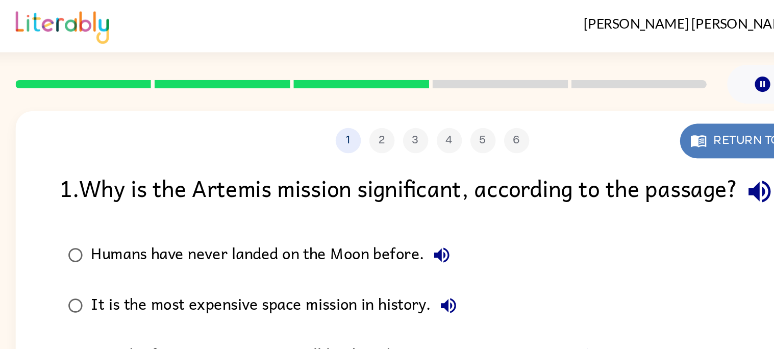
click at [557, 89] on button "Return to story" at bounding box center [584, 85] width 95 height 21
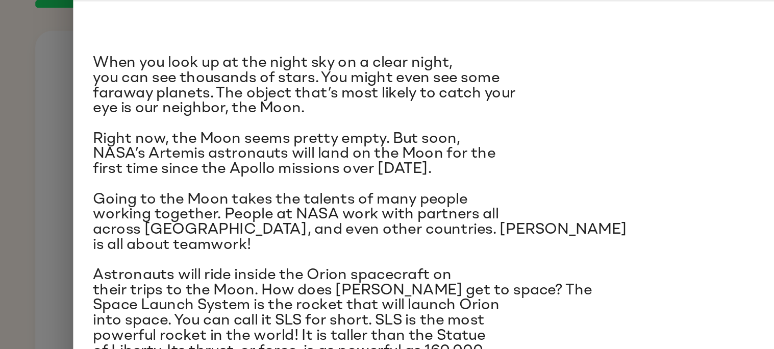
scroll to position [47, 0]
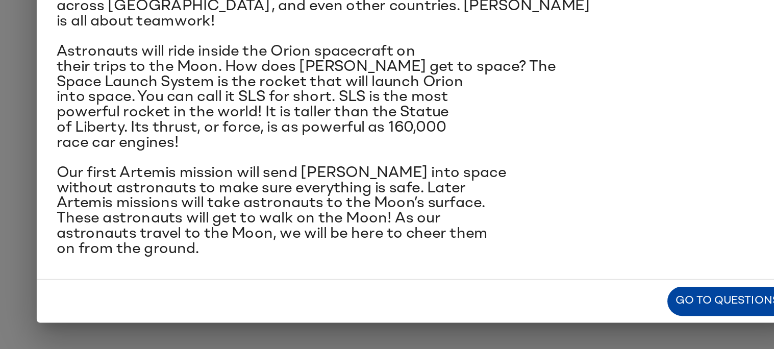
click at [550, 321] on button "Go to questions" at bounding box center [576, 320] width 73 height 18
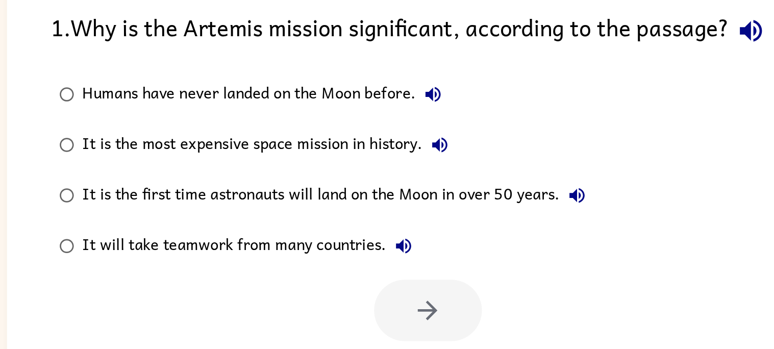
click at [347, 244] on div "It will take teamwork from many countries." at bounding box center [283, 246] width 205 height 20
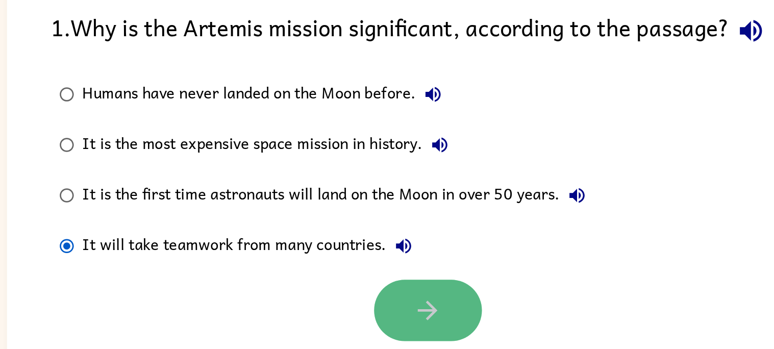
click at [386, 286] on icon "button" at bounding box center [390, 286] width 12 height 12
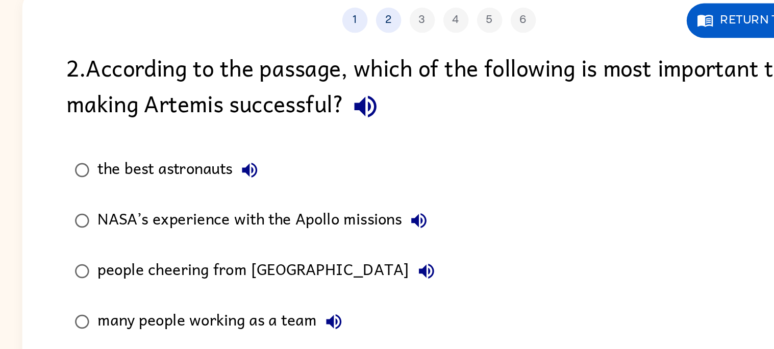
click at [351, 192] on label "NASA’s experience with the Apollo missions" at bounding box center [275, 206] width 239 height 31
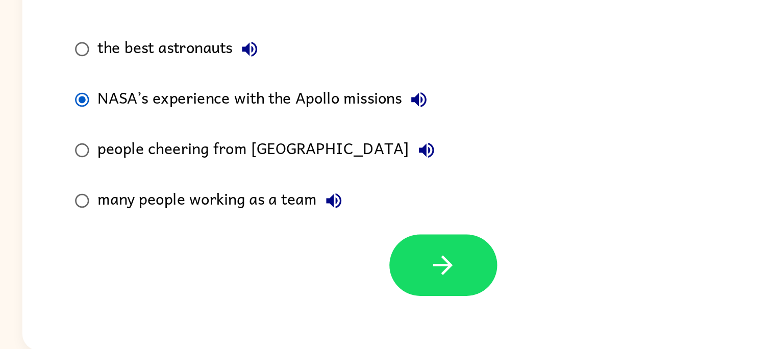
click at [422, 313] on div at bounding box center [389, 297] width 65 height 37
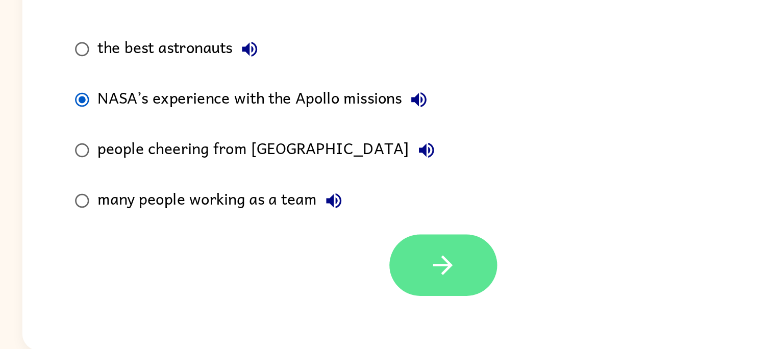
click at [393, 295] on icon "button" at bounding box center [390, 298] width 18 height 18
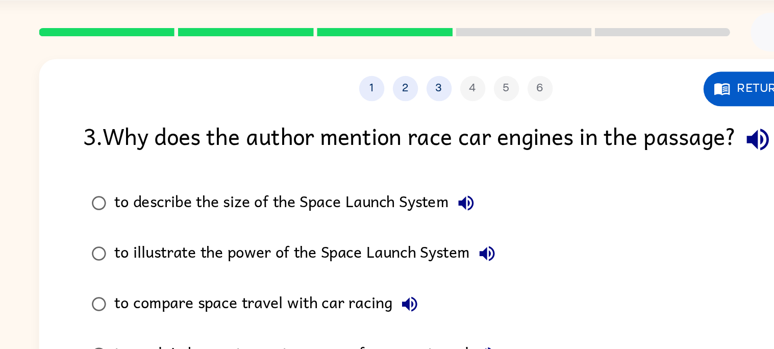
scroll to position [7, 0]
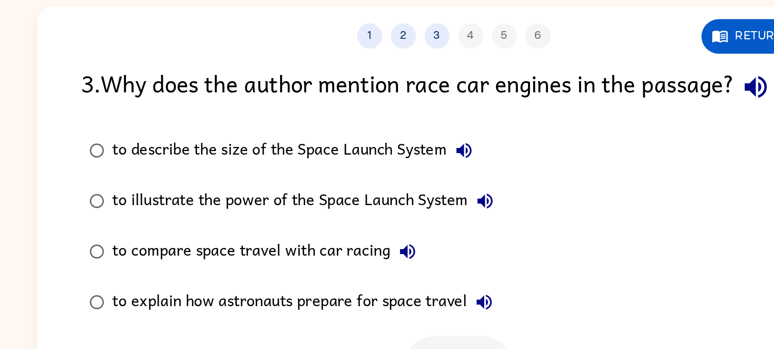
click at [328, 214] on div "to compare space travel with car racing" at bounding box center [275, 209] width 189 height 20
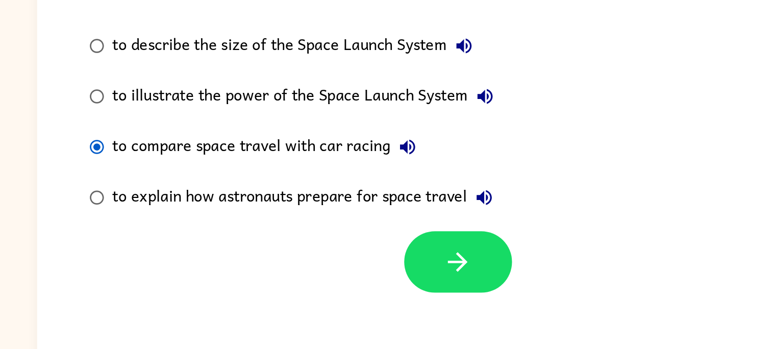
scroll to position [9, 0]
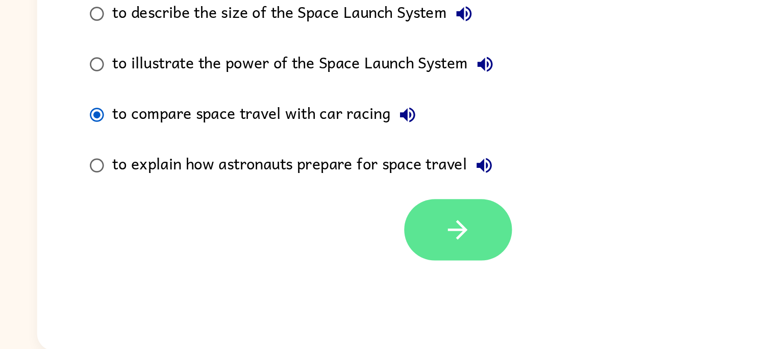
click at [378, 292] on button "button" at bounding box center [389, 276] width 65 height 37
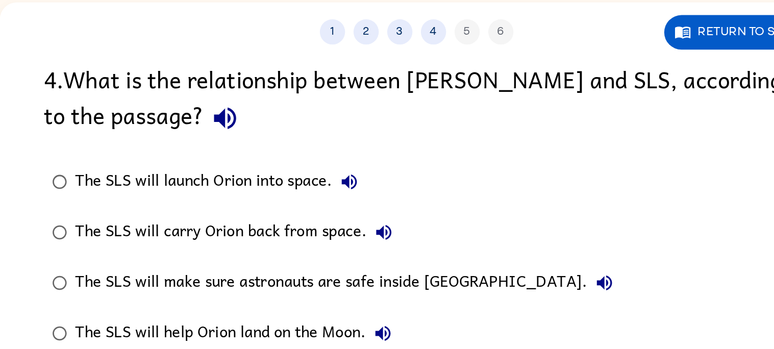
click at [336, 230] on div "The SLS will make sure astronauts are safe inside [GEOGRAPHIC_DATA]." at bounding box center [346, 228] width 331 height 20
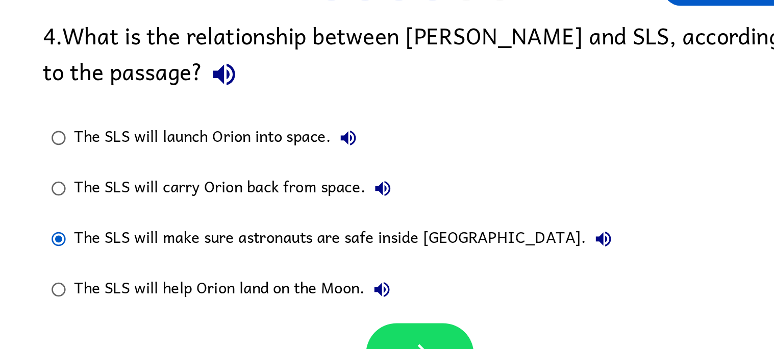
click at [337, 257] on div "The SLS will help Orion land on the Moon." at bounding box center [279, 259] width 196 height 20
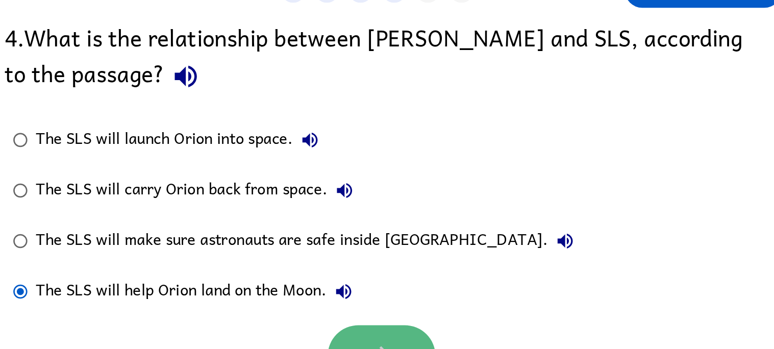
click at [406, 285] on button "button" at bounding box center [389, 297] width 65 height 37
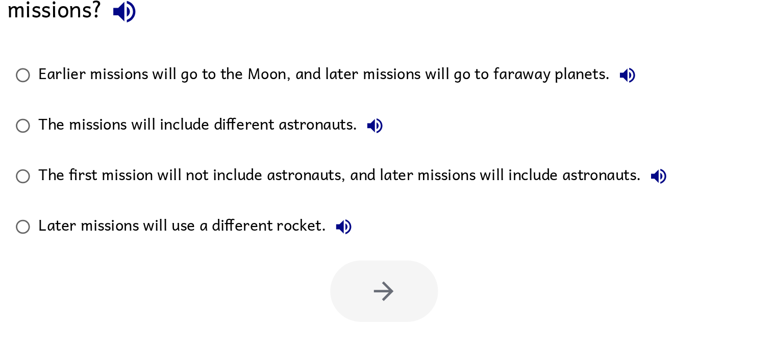
click at [385, 301] on div at bounding box center [389, 297] width 65 height 37
click at [328, 263] on div "Later missions will use a different rocket." at bounding box center [278, 259] width 195 height 20
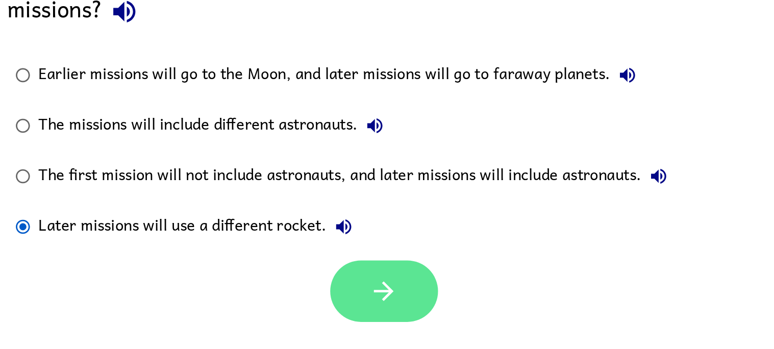
click at [371, 287] on button "button" at bounding box center [389, 297] width 65 height 37
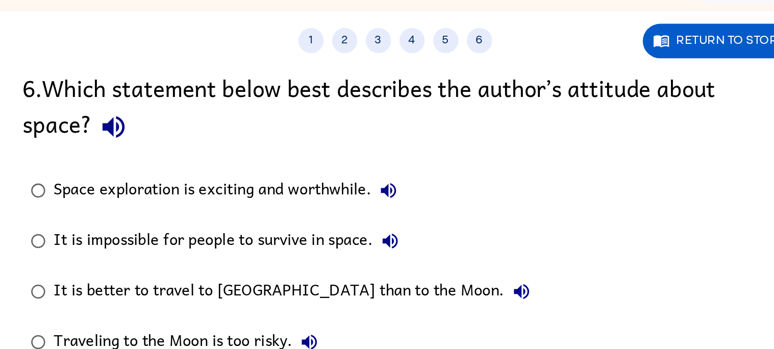
click at [354, 158] on div "Space exploration is exciting and worthwhile." at bounding box center [287, 167] width 213 height 20
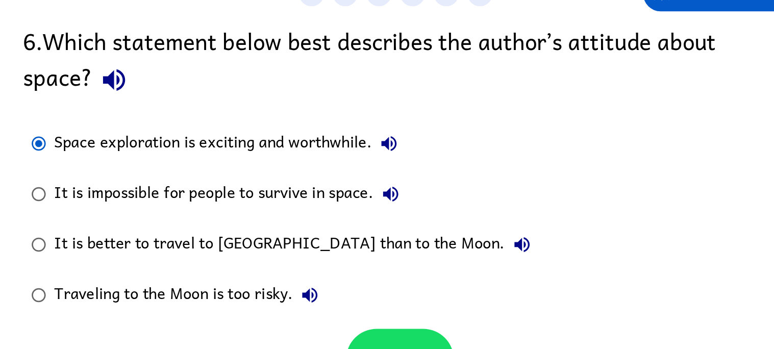
click at [397, 278] on div at bounding box center [387, 295] width 505 height 42
click at [403, 282] on button "button" at bounding box center [389, 297] width 65 height 37
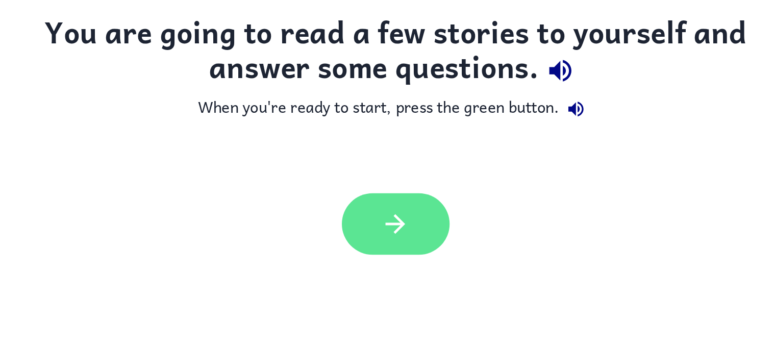
click at [386, 229] on button "button" at bounding box center [387, 215] width 65 height 37
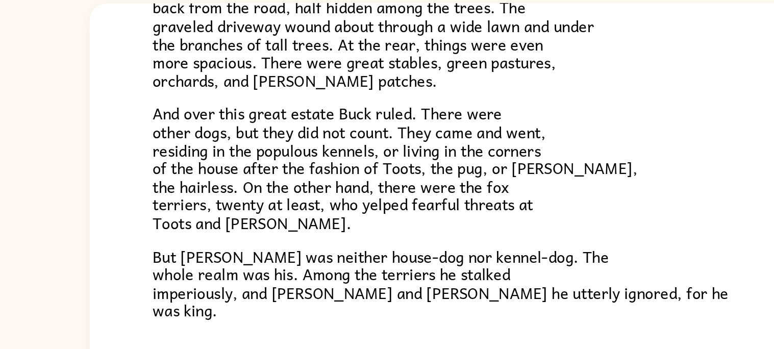
scroll to position [0, 0]
